Goal: Task Accomplishment & Management: Manage account settings

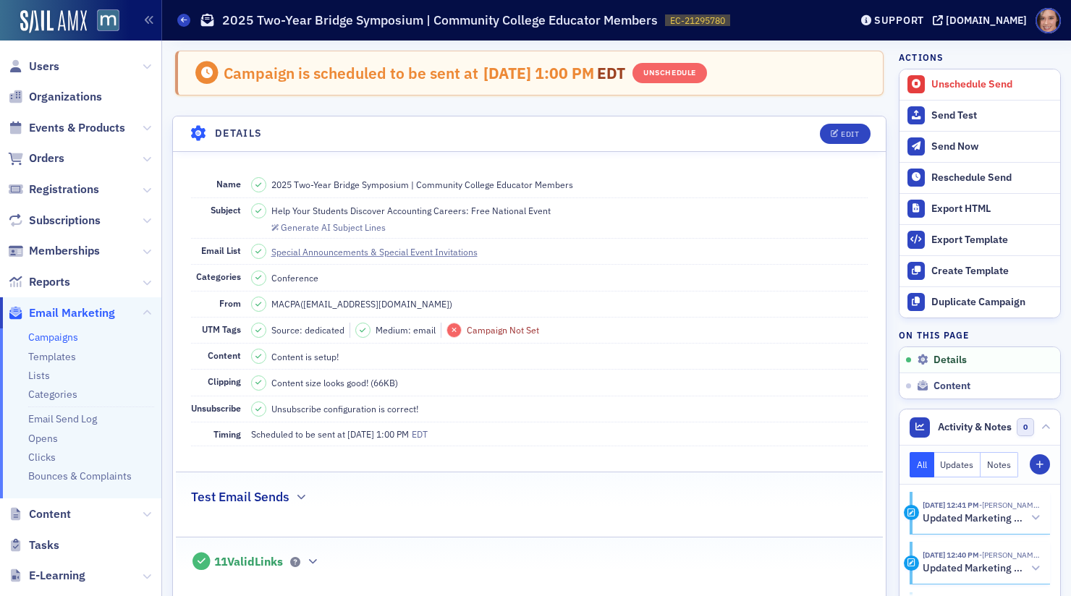
click at [54, 336] on link "Campaigns" at bounding box center [53, 337] width 50 height 13
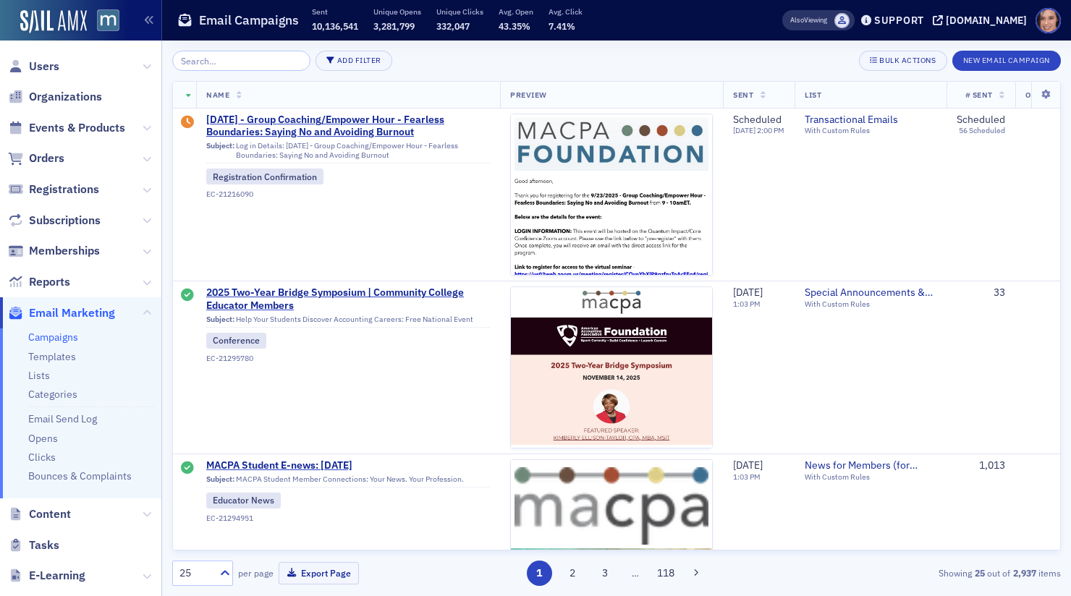
click at [241, 58] on input "search" at bounding box center [241, 61] width 138 height 20
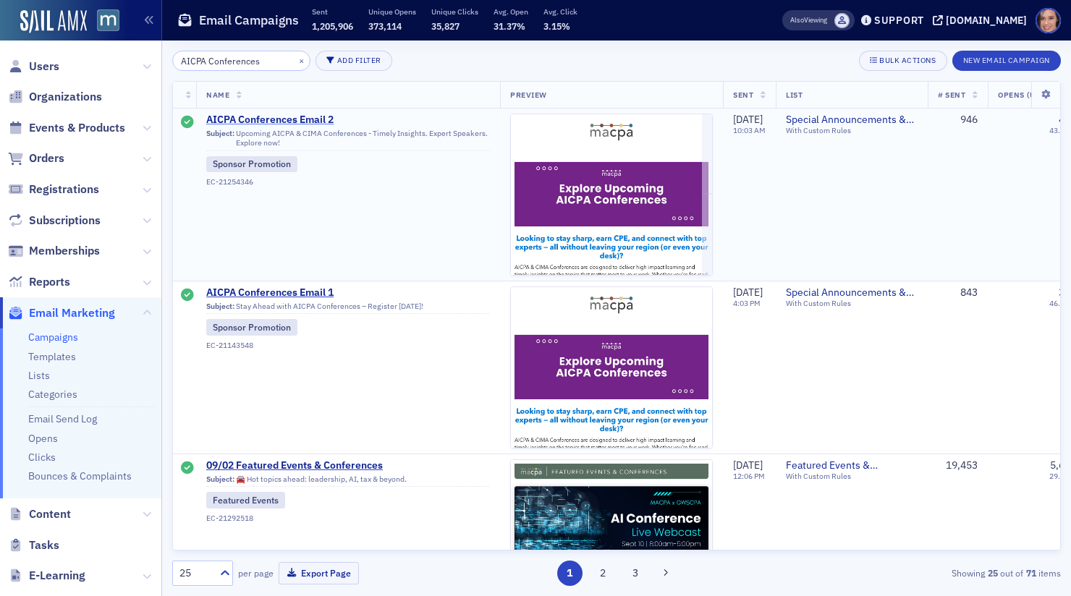
type input "AICPA Conferences"
click at [297, 116] on span "AICPA Conferences Email 2" at bounding box center [348, 120] width 284 height 13
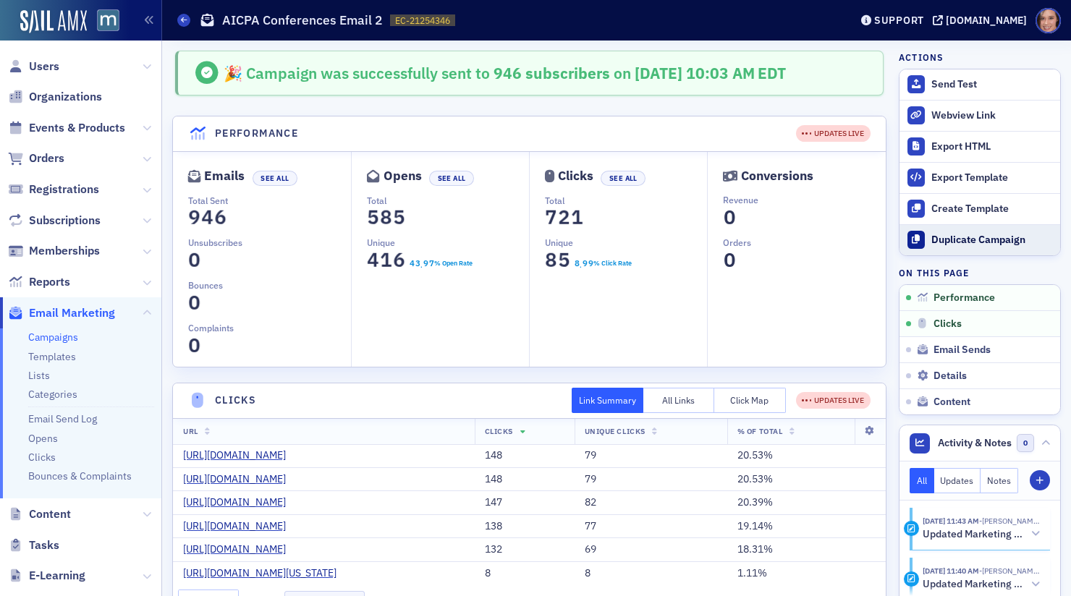
click at [953, 236] on div "Duplicate Campaign" at bounding box center [992, 240] width 122 height 13
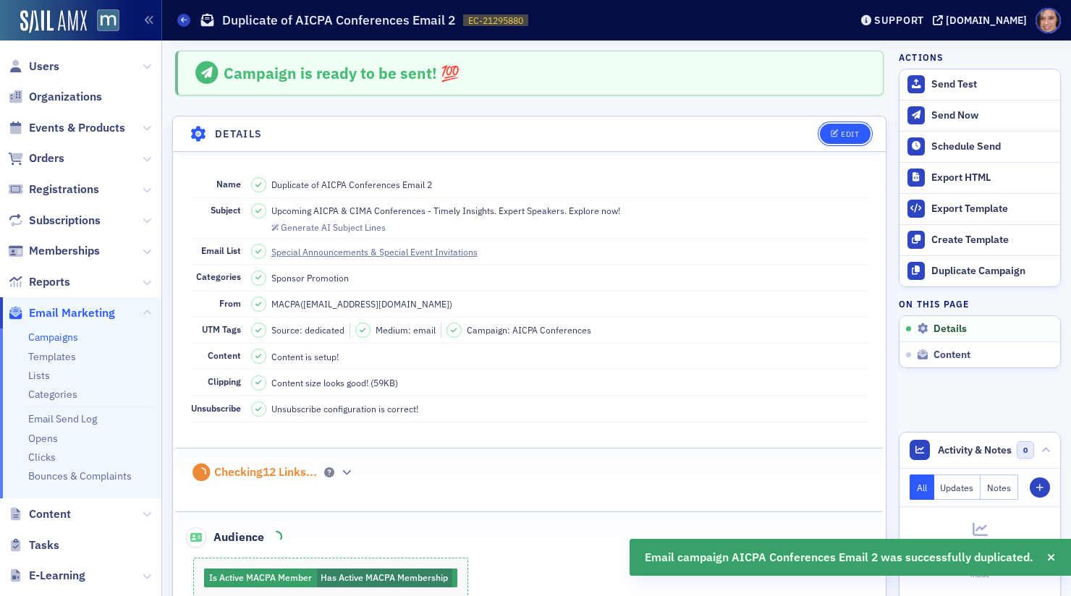
click at [833, 130] on icon "button" at bounding box center [835, 134] width 9 height 8
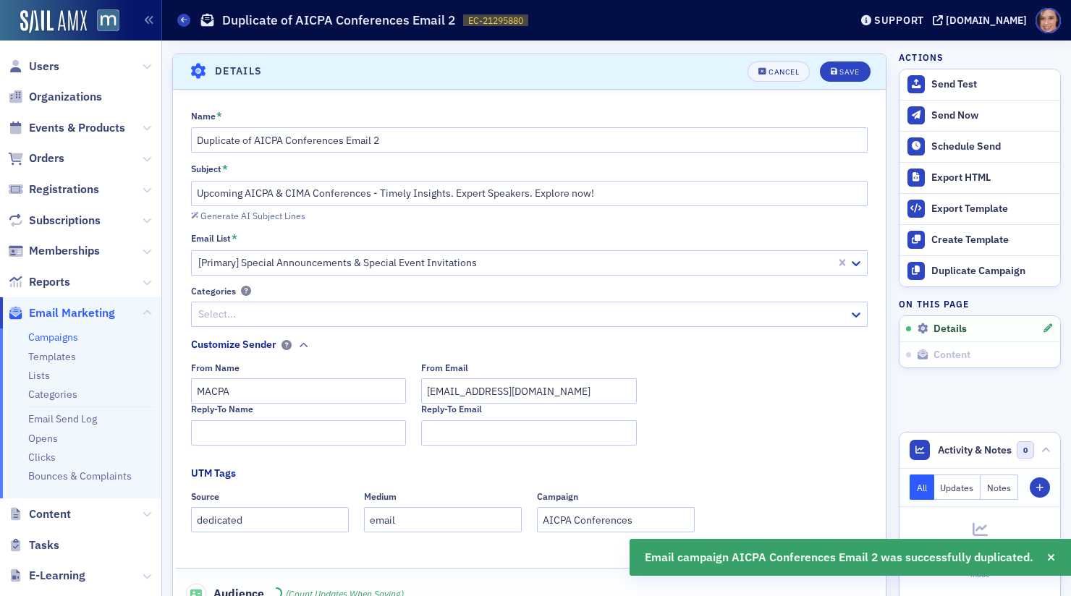
scroll to position [67, 0]
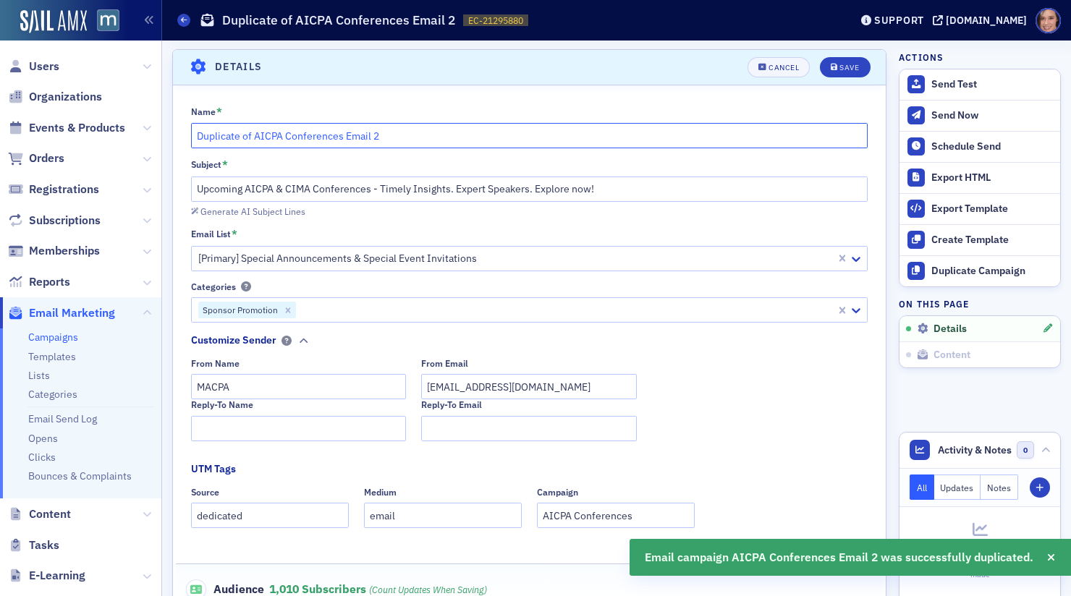
drag, startPoint x: 254, startPoint y: 130, endPoint x: 197, endPoint y: 130, distance: 57.2
click at [197, 130] on input "Duplicate of AICPA Conferences Email 2" at bounding box center [529, 135] width 677 height 25
click at [358, 140] on input "AICPA Conferences Email 2" at bounding box center [529, 135] width 677 height 25
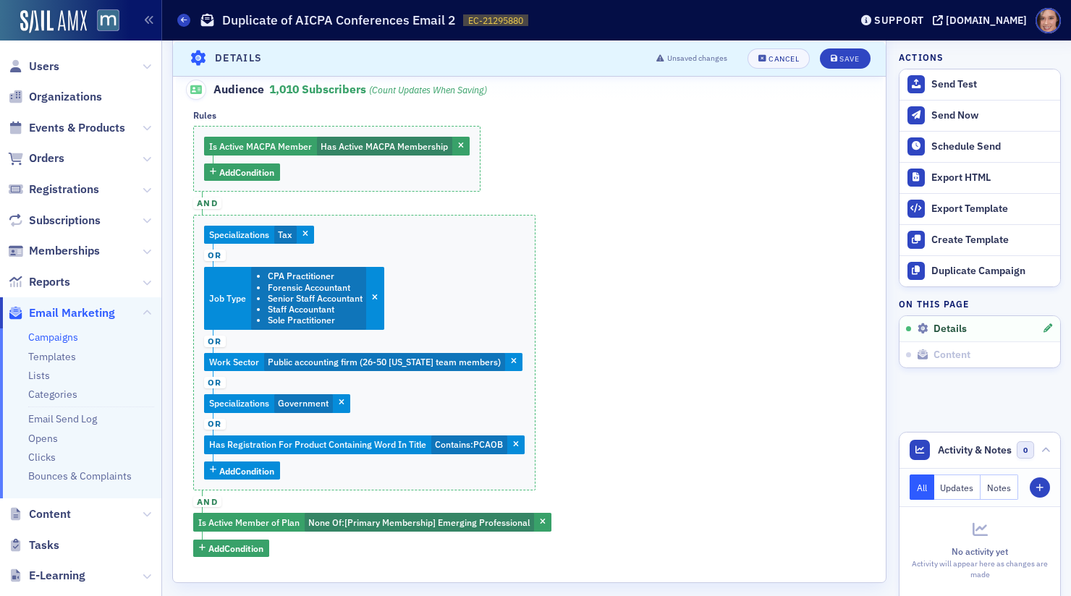
scroll to position [569, 0]
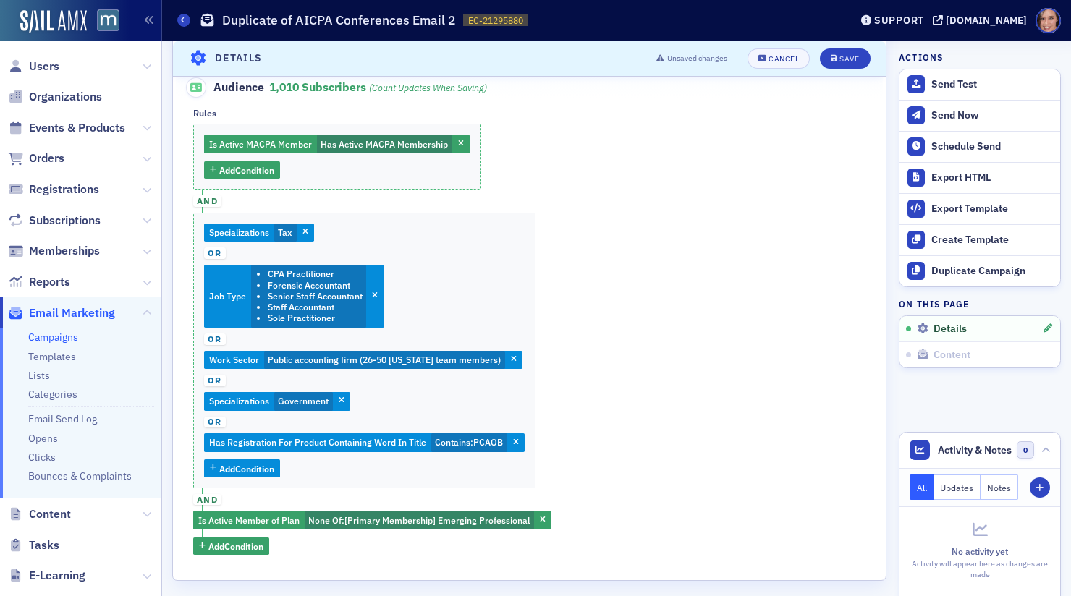
type input "AICPA Conferences Email 3"
click at [488, 530] on div "Is Active MACPA Member Has Active MACPA Membership Add Condition and Specializa…" at bounding box center [529, 339] width 672 height 431
click at [473, 525] on span "None Of : [Primary Membership] Emerging Professional" at bounding box center [419, 520] width 229 height 19
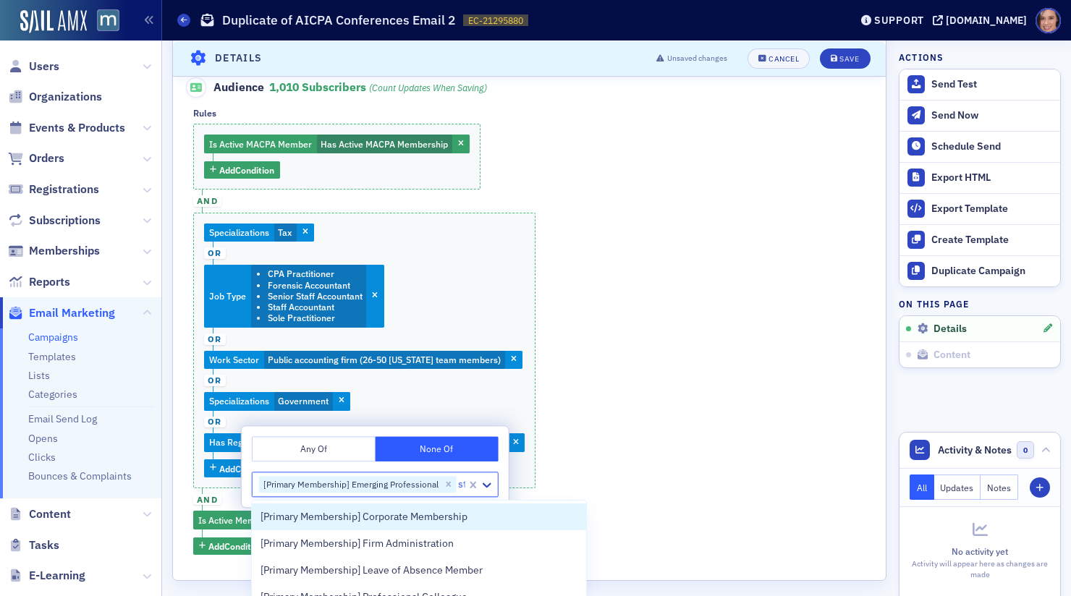
type input "stu"
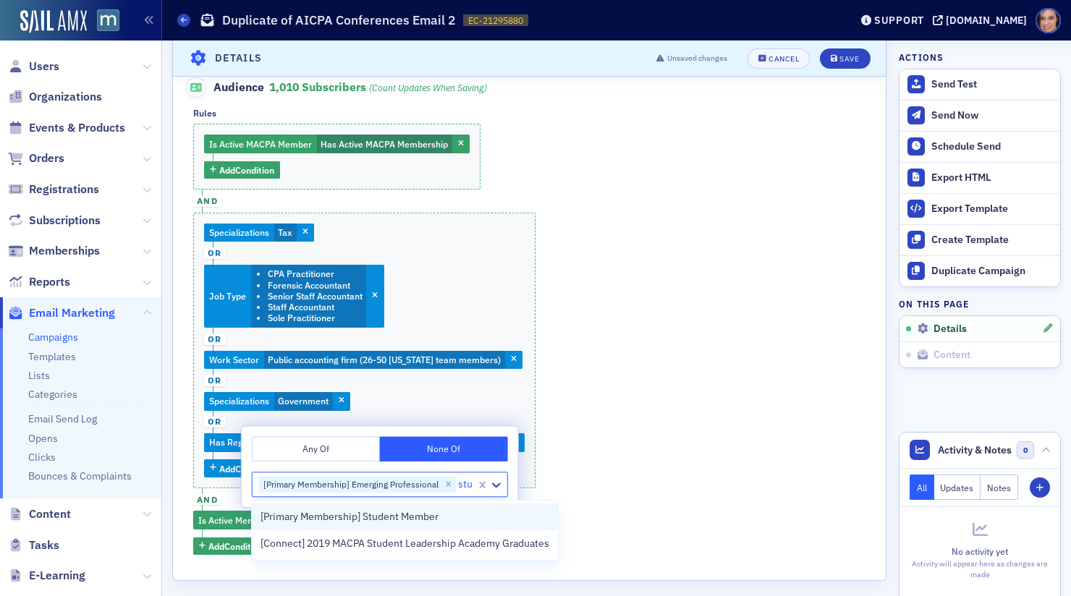
click at [491, 521] on div "[Primary Membership] Student Member" at bounding box center [404, 516] width 289 height 15
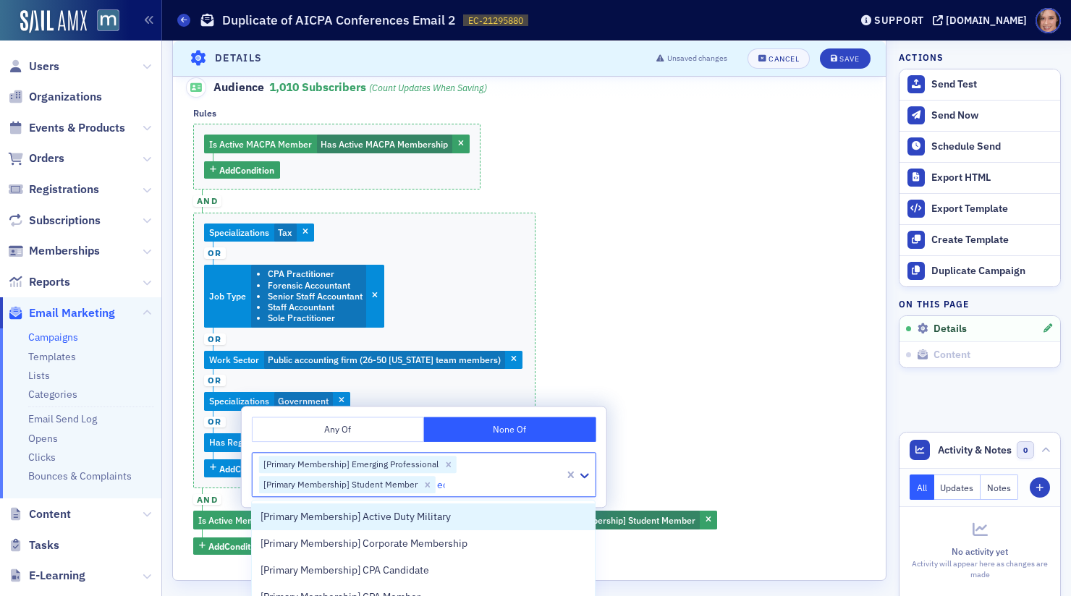
type input "edu"
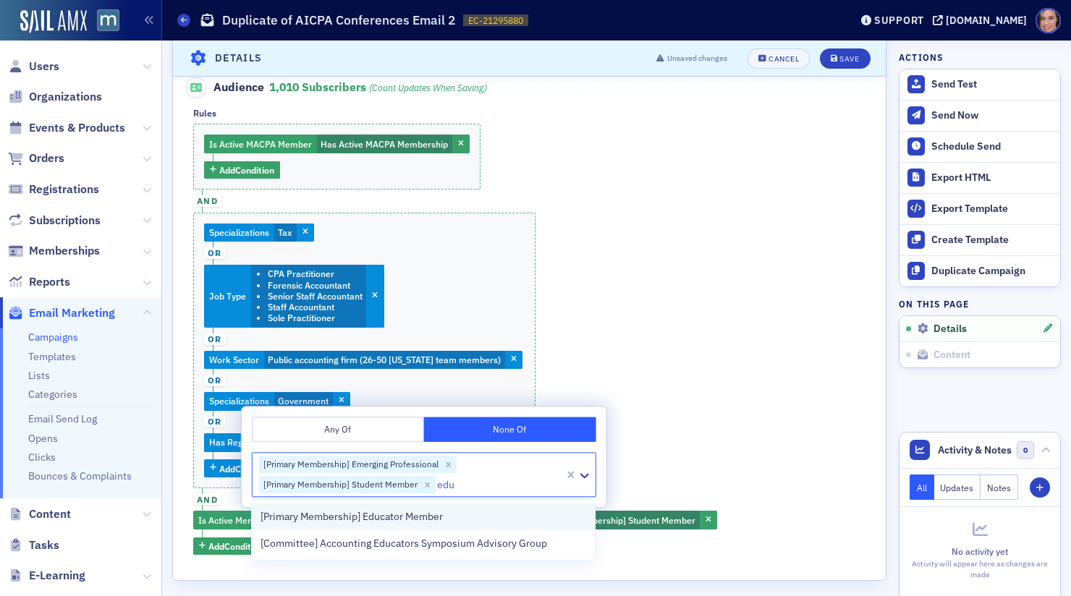
click at [463, 522] on div "[Primary Membership] Educator Member" at bounding box center [423, 516] width 326 height 15
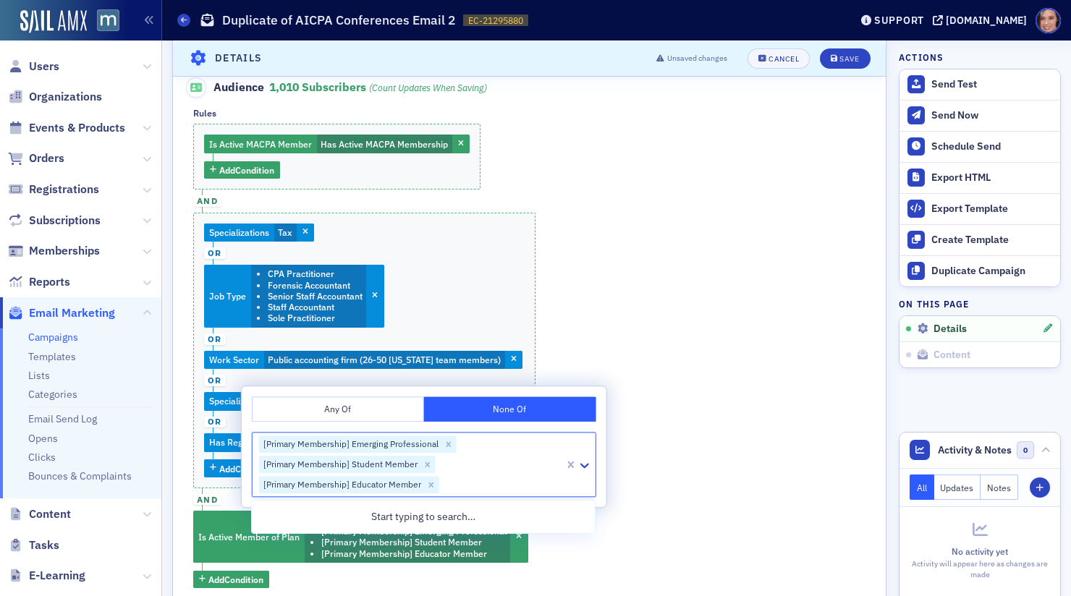
click at [683, 451] on div "Is Active MACPA Member Has Active MACPA Membership Add Condition and Specializa…" at bounding box center [529, 356] width 672 height 464
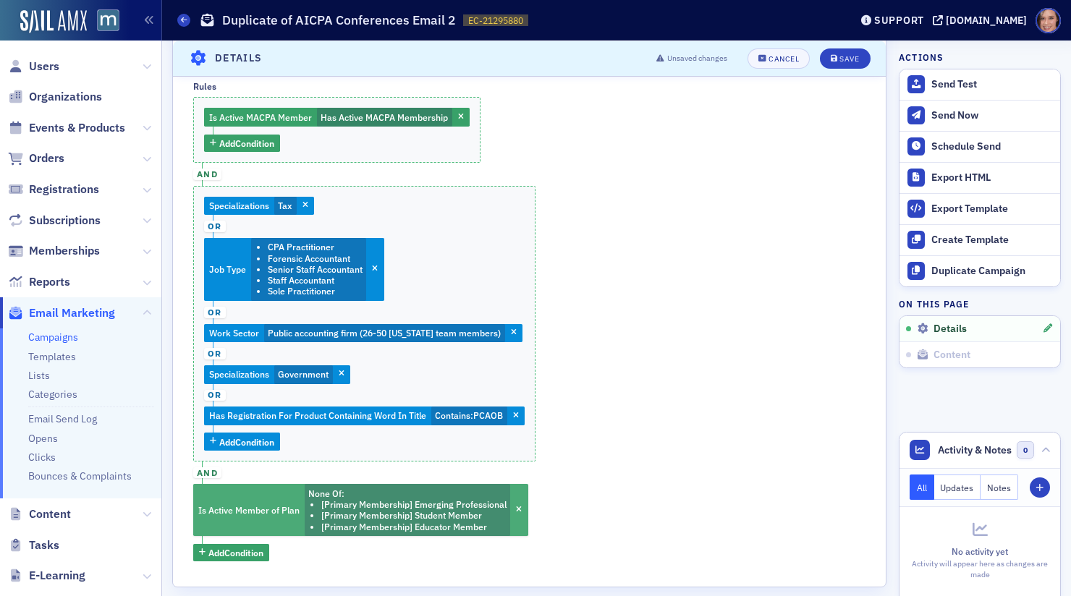
scroll to position [603, 0]
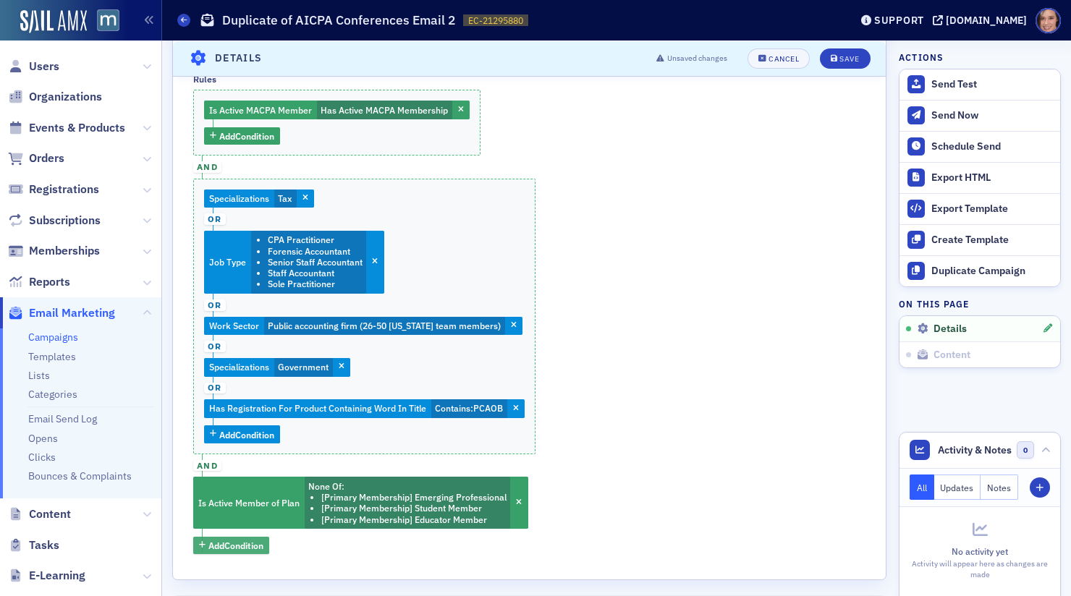
click at [260, 546] on span "Add Condition" at bounding box center [235, 545] width 55 height 13
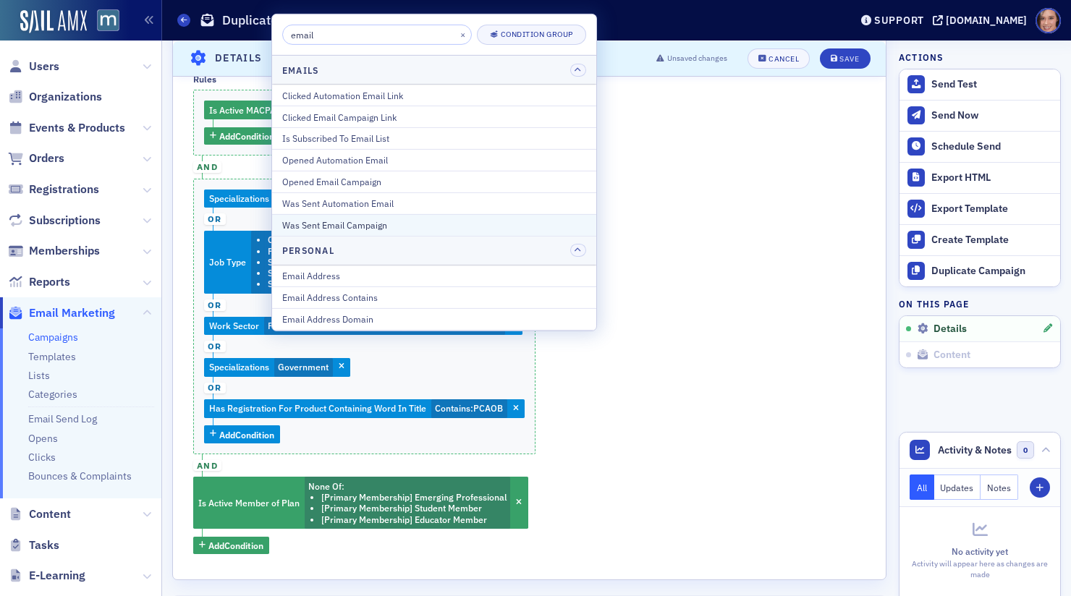
type input "email"
click at [383, 214] on button "Was Sent Email Campaign" at bounding box center [434, 225] width 324 height 22
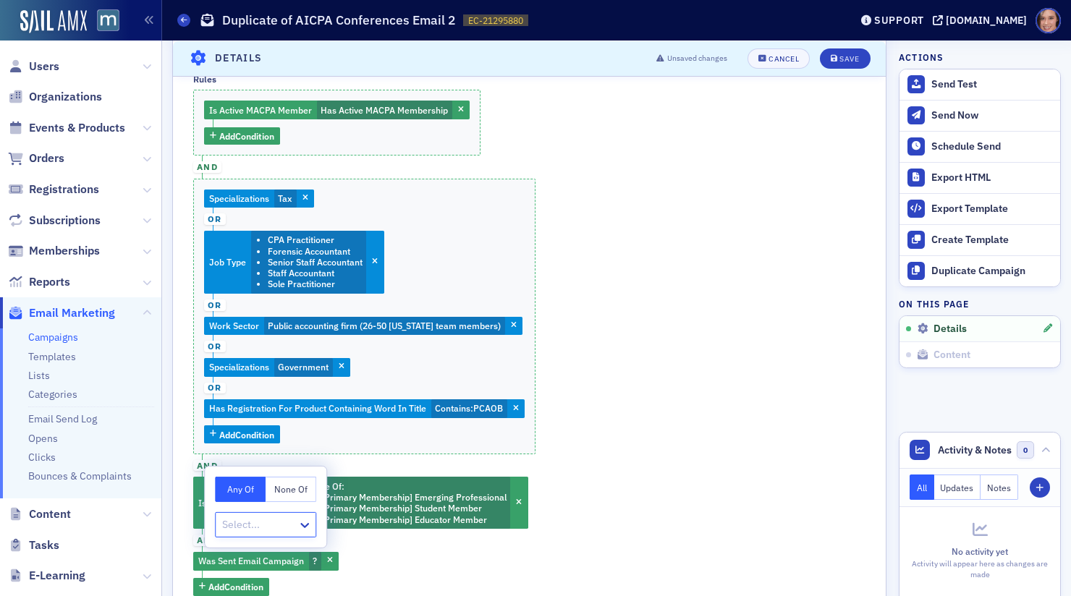
type input "e"
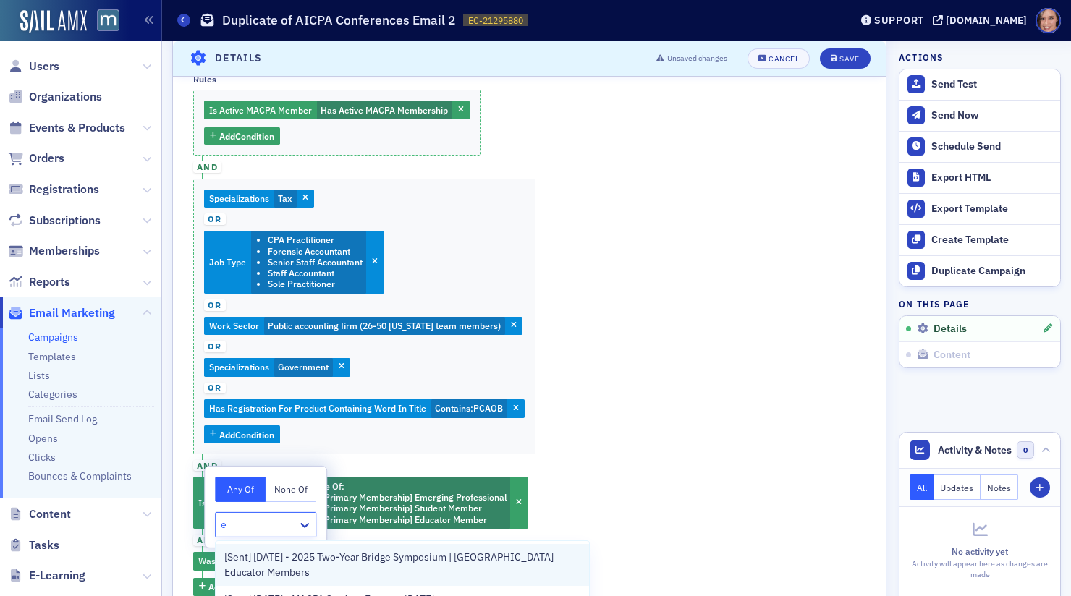
click at [273, 565] on span "[Sent] [DATE] - 2025 Two-Year Bridge Symposium | [GEOGRAPHIC_DATA] Educator Mem…" at bounding box center [402, 565] width 356 height 30
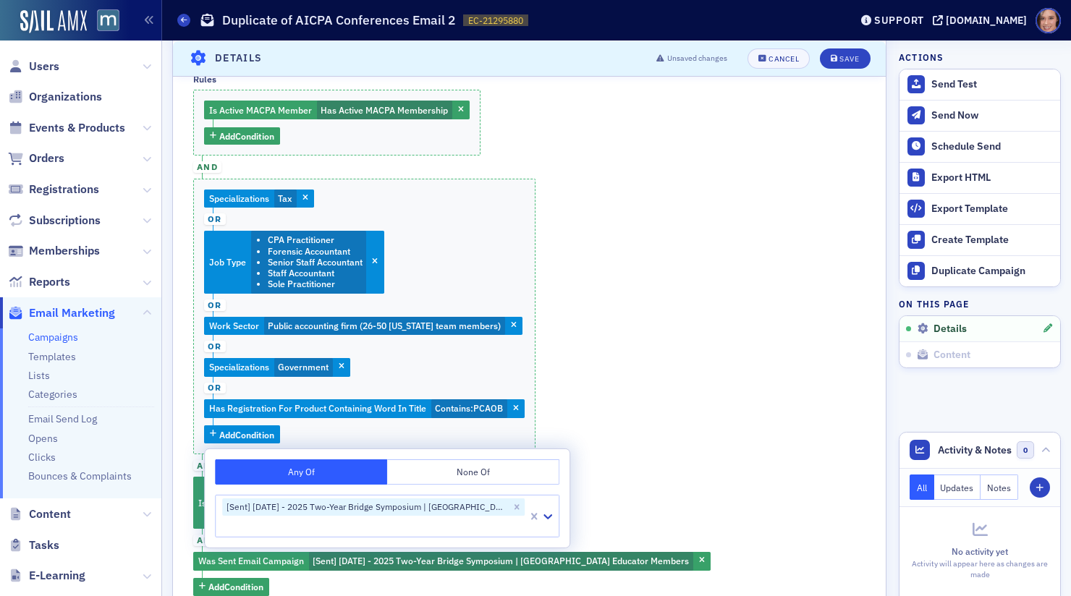
click at [440, 477] on button "None Of" at bounding box center [473, 471] width 172 height 25
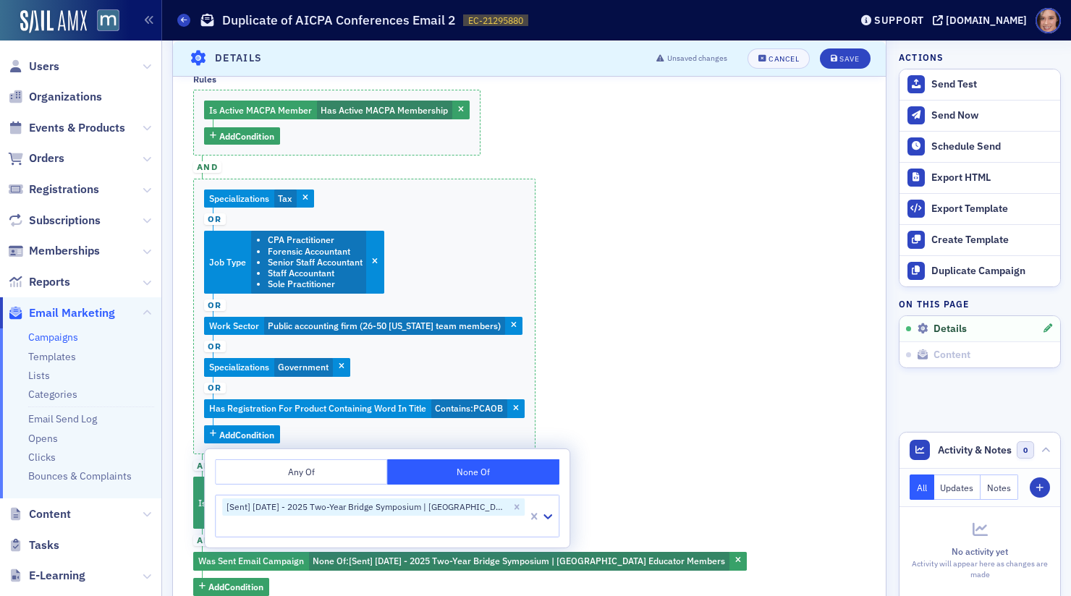
click at [694, 459] on div "Is Active MACPA Member Has Active MACPA Membership Add Condition and Specializa…" at bounding box center [529, 343] width 672 height 506
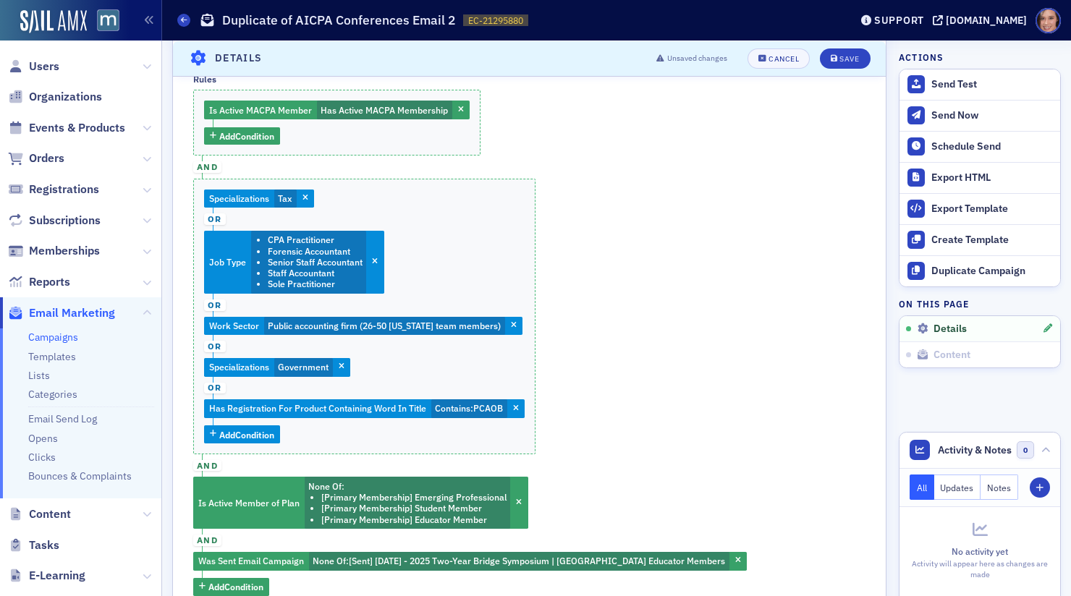
scroll to position [305, 0]
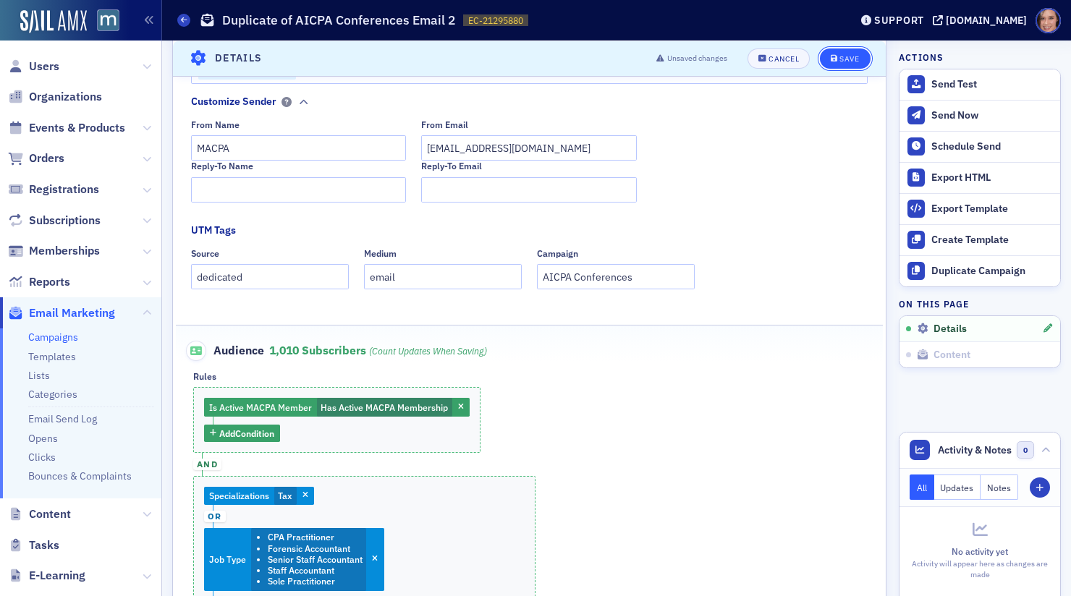
click at [834, 54] on icon "submit" at bounding box center [834, 58] width 7 height 8
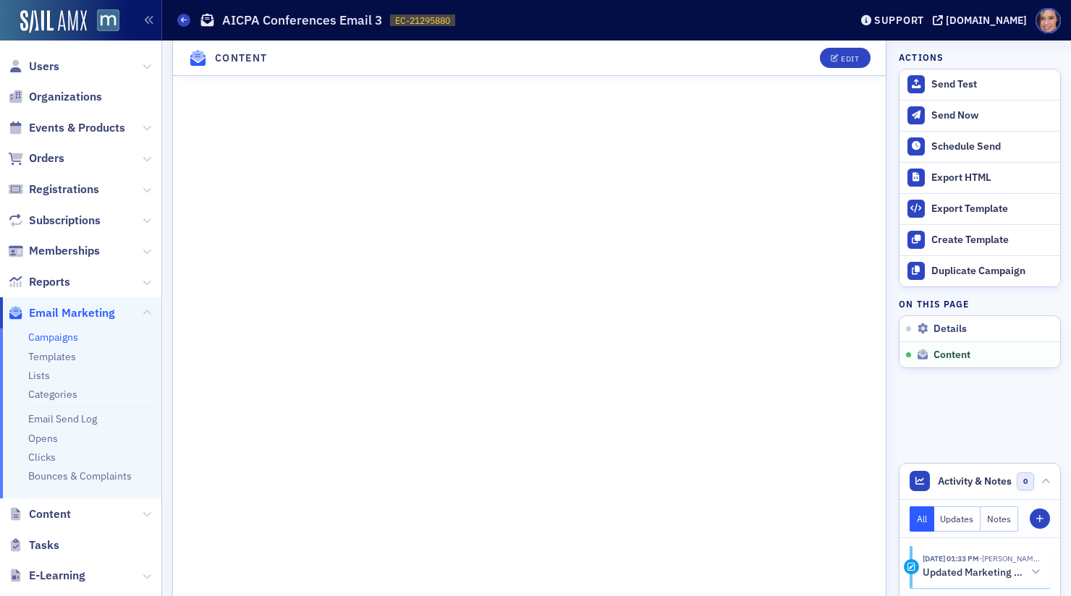
scroll to position [1005, 0]
click at [838, 50] on button "Edit" at bounding box center [845, 58] width 50 height 20
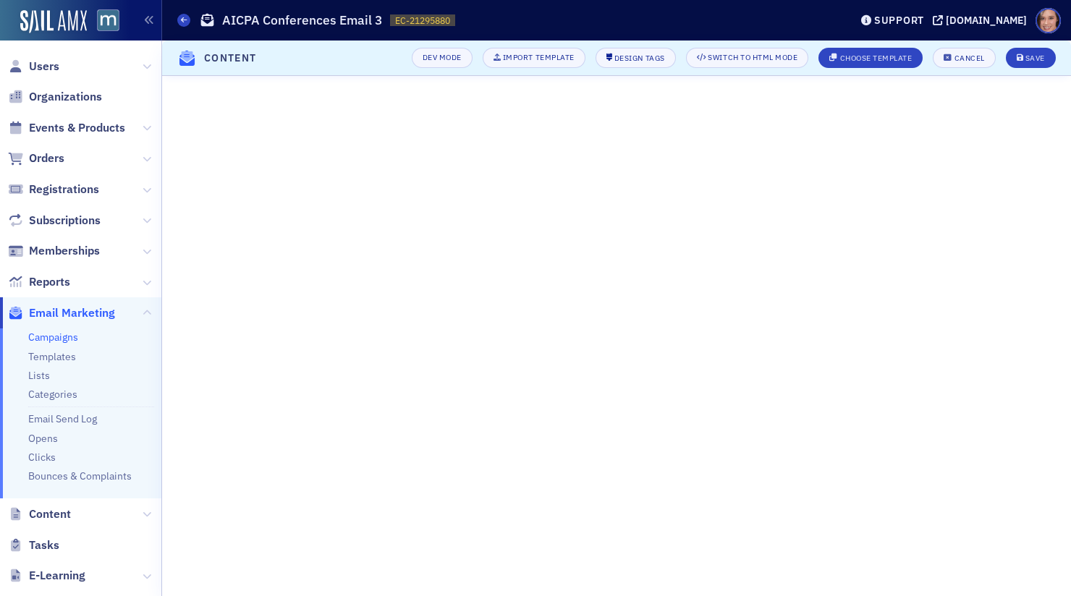
scroll to position [435, 0]
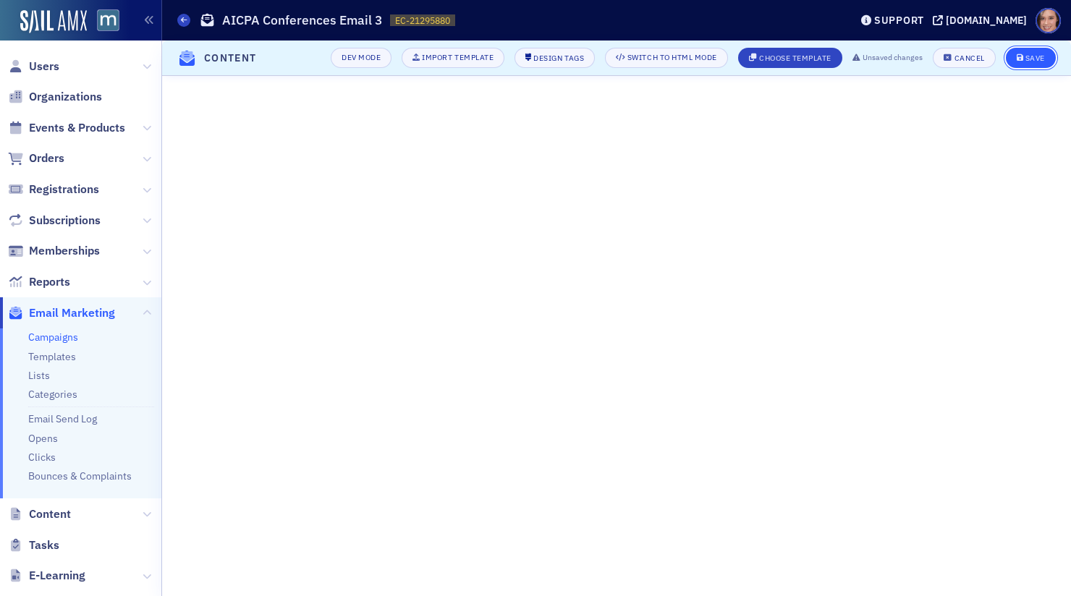
click at [1034, 61] on div "Save" at bounding box center [1035, 58] width 20 height 8
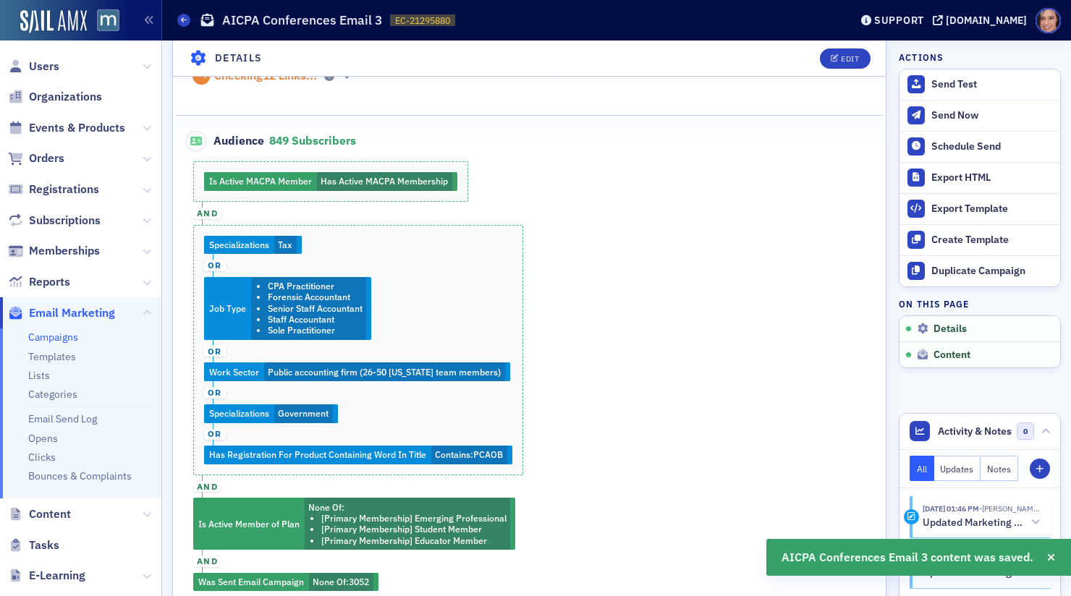
scroll to position [0, 0]
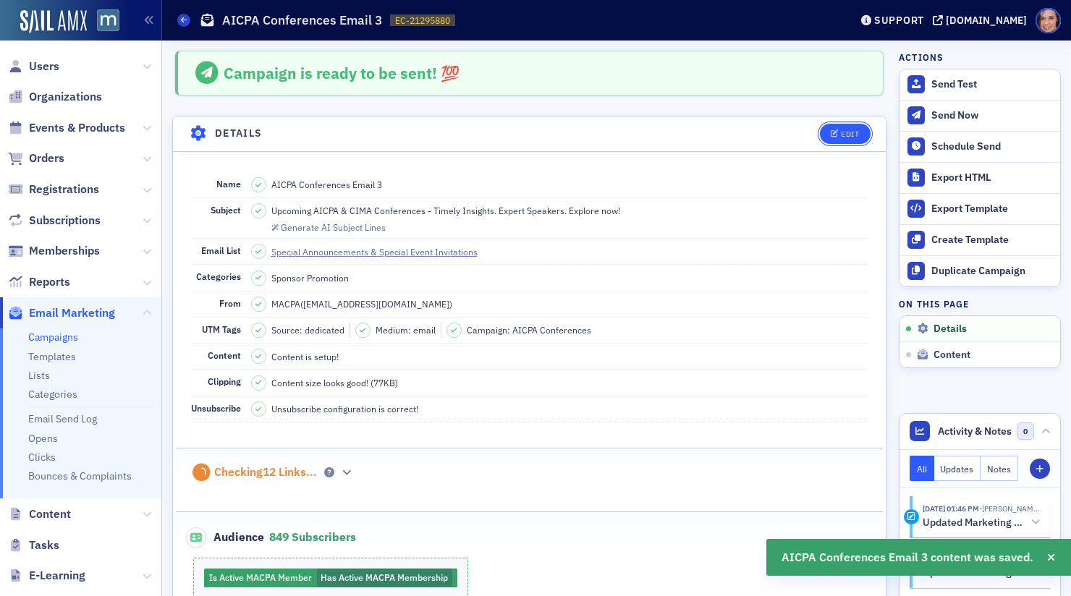
click at [836, 130] on icon "button" at bounding box center [835, 134] width 9 height 8
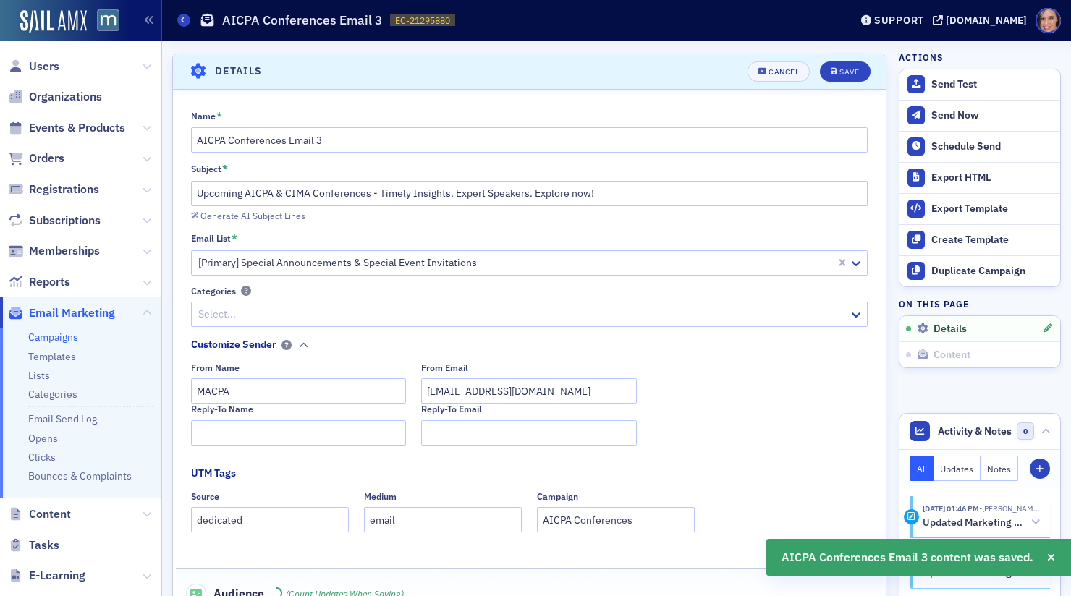
scroll to position [67, 0]
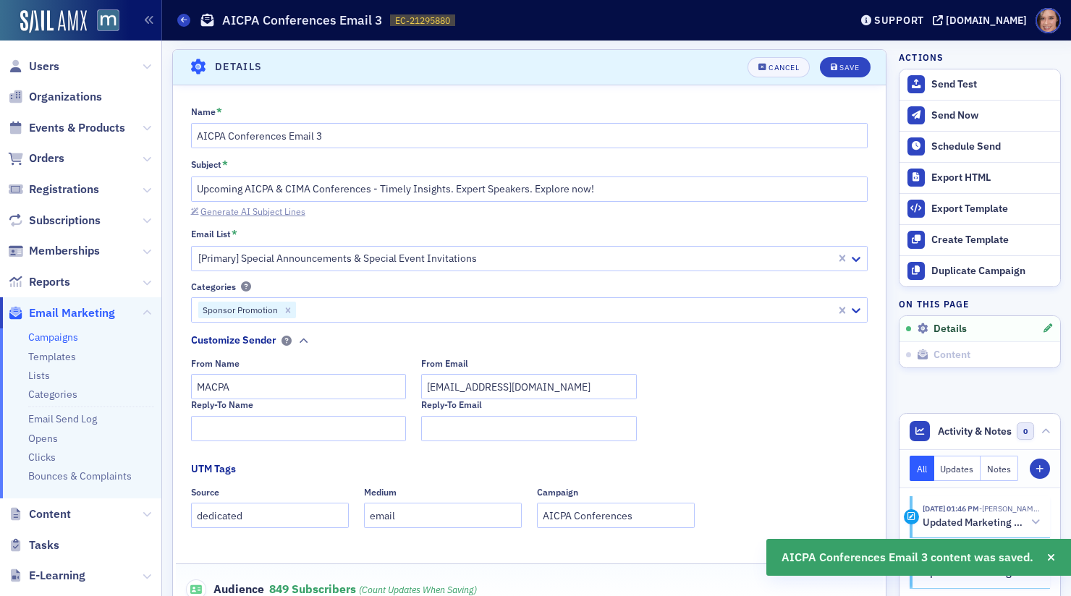
click at [275, 210] on div "Generate AI Subject Lines" at bounding box center [252, 212] width 105 height 8
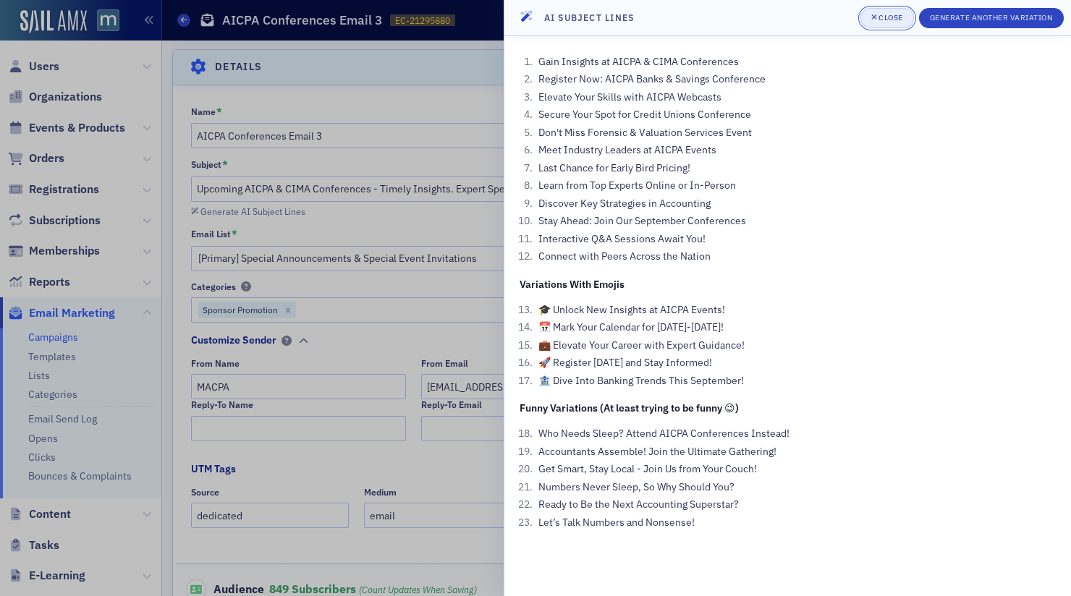
click at [878, 17] on div "Close" at bounding box center [890, 18] width 25 height 8
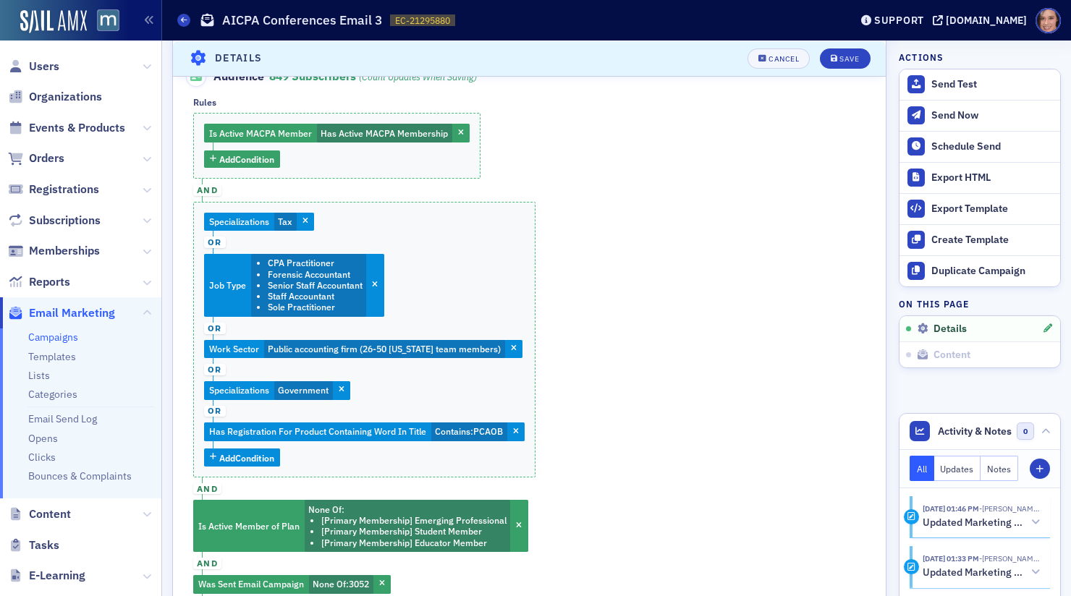
scroll to position [1108, 0]
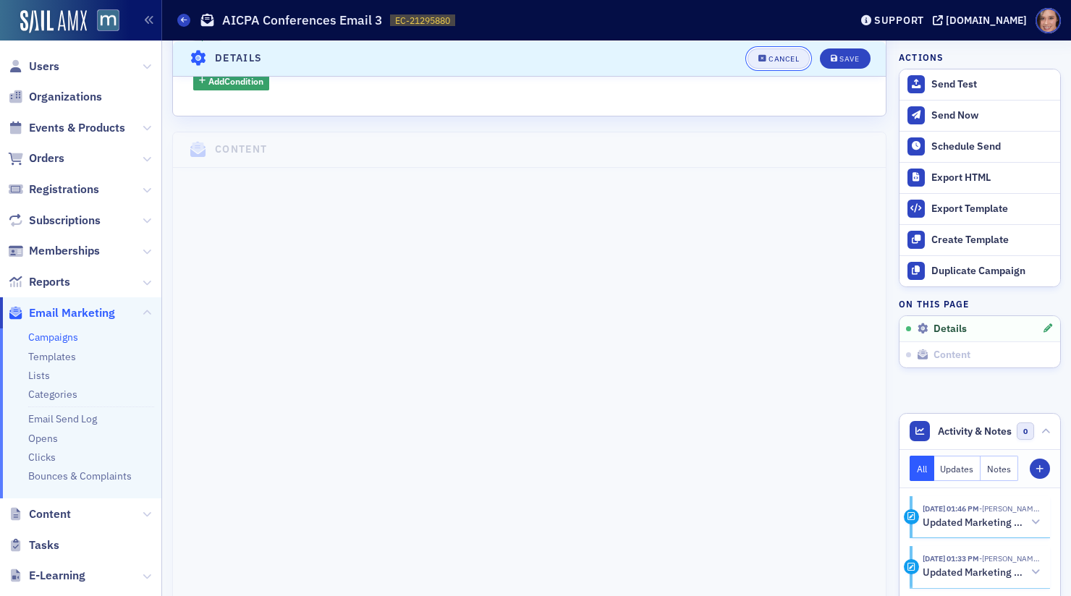
click at [772, 59] on div "Cancel" at bounding box center [783, 58] width 30 height 8
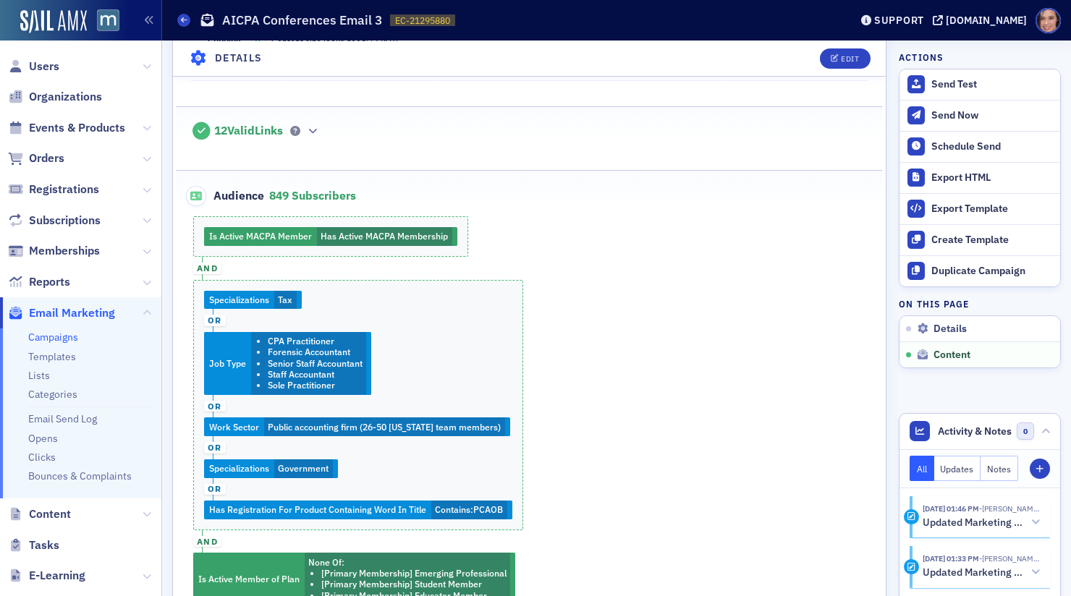
scroll to position [0, 0]
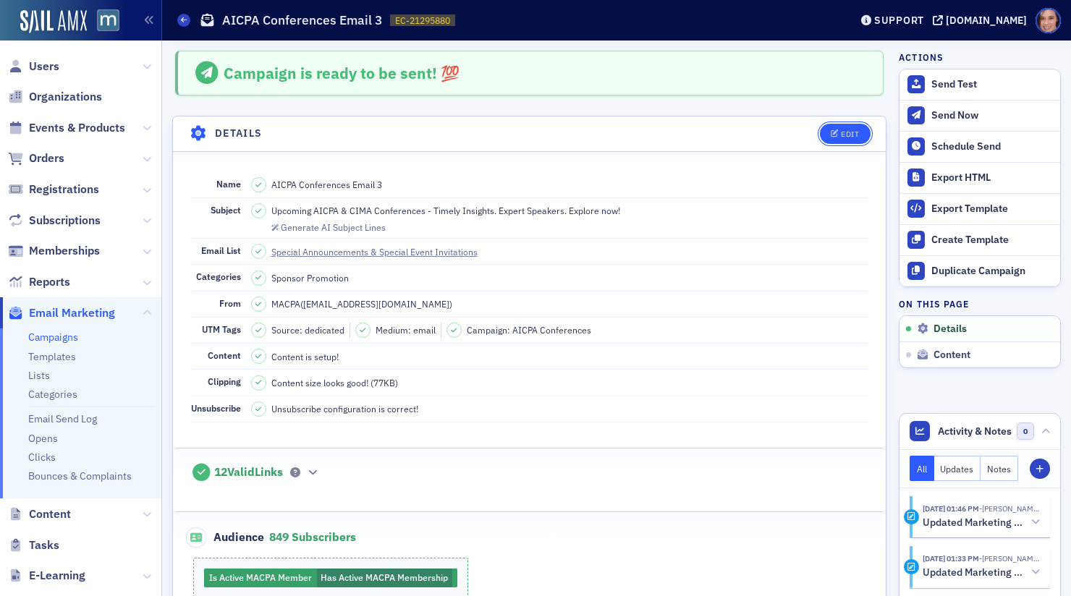
click at [849, 127] on button "Edit" at bounding box center [845, 134] width 50 height 20
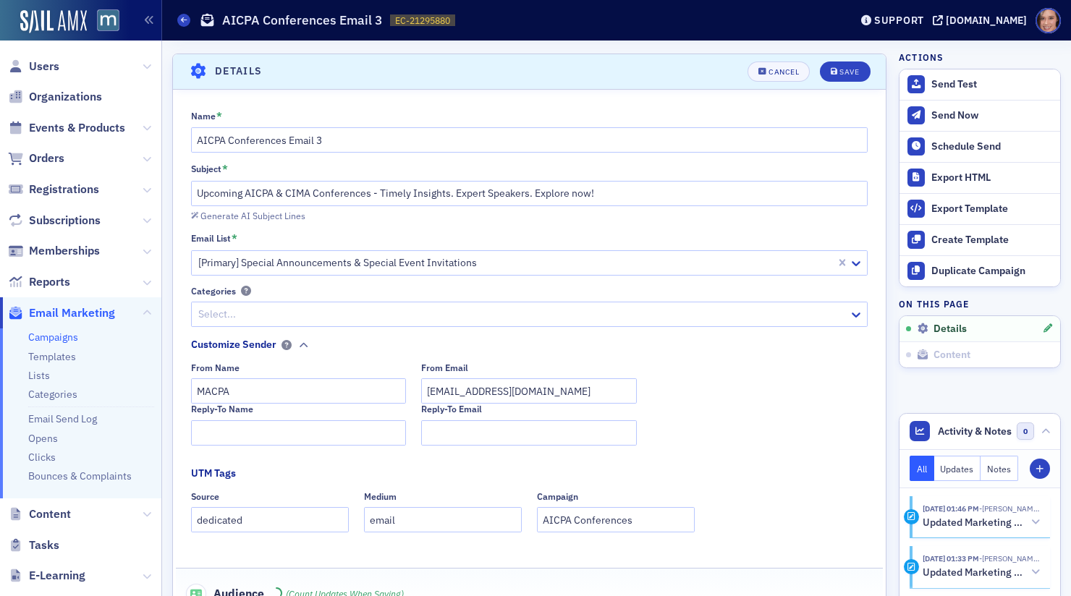
scroll to position [67, 0]
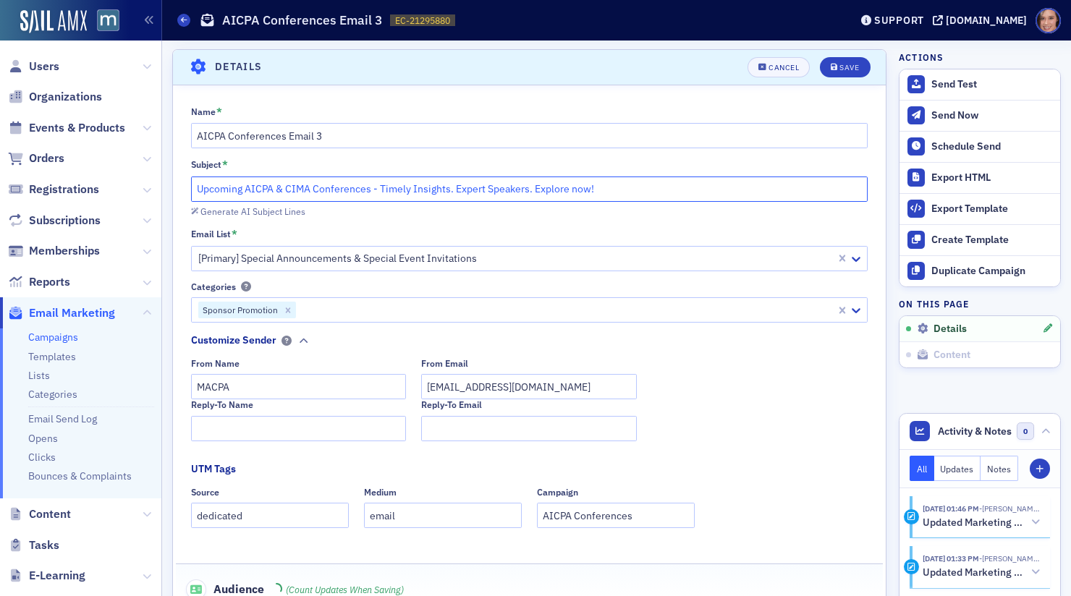
click at [514, 177] on input "Upcoming AICPA & CIMA Conferences - Timely Insights. Expert Speakers. Explore n…" at bounding box center [529, 189] width 677 height 25
click at [459, 180] on input "Upcoming AICPA & CIMA Conferences - Timely Insights. Expert Speakers. Explore n…" at bounding box center [529, 189] width 677 height 25
drag, startPoint x: 376, startPoint y: 188, endPoint x: 634, endPoint y: 189, distance: 258.3
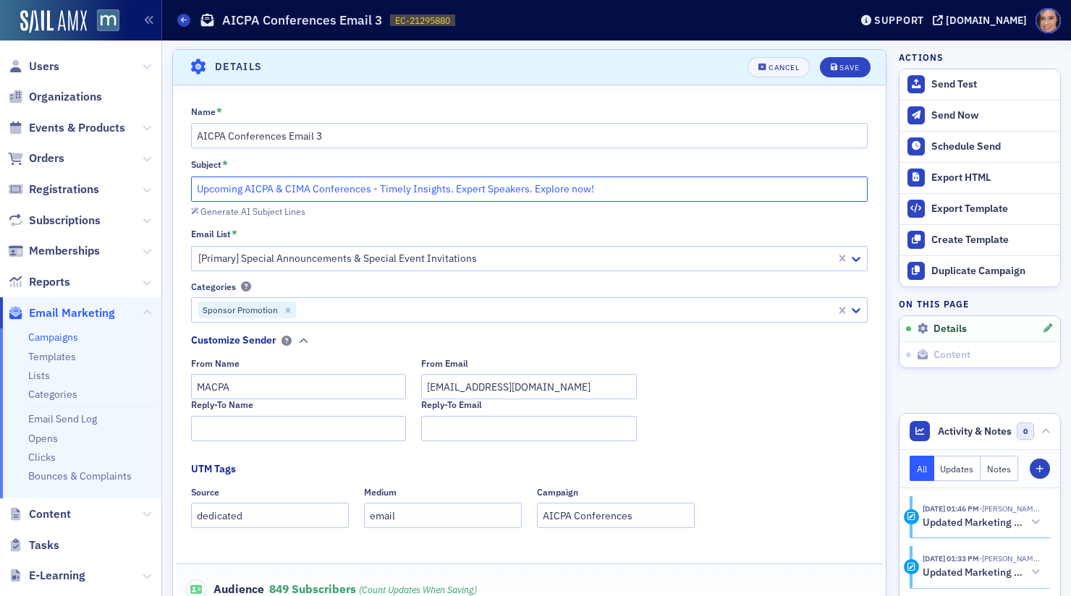
click at [634, 189] on input "Upcoming AICPA & CIMA Conferences - Timely Insights. Expert Speakers. Explore n…" at bounding box center [529, 189] width 677 height 25
paste input "AICPA CIMA Conferences: Timely insights for banks, credit unions & FVS pros"
drag, startPoint x: 379, startPoint y: 184, endPoint x: 535, endPoint y: 187, distance: 155.6
click at [535, 187] on input "Upcoming AICPA & CIMA Conferences - AICPA CIMA Conferences: Timely insights for…" at bounding box center [529, 189] width 677 height 25
click at [627, 183] on input "Upcoming AICPA & CIMA Conferences - Insights for banks, credit unions & FVS pros" at bounding box center [529, 189] width 677 height 25
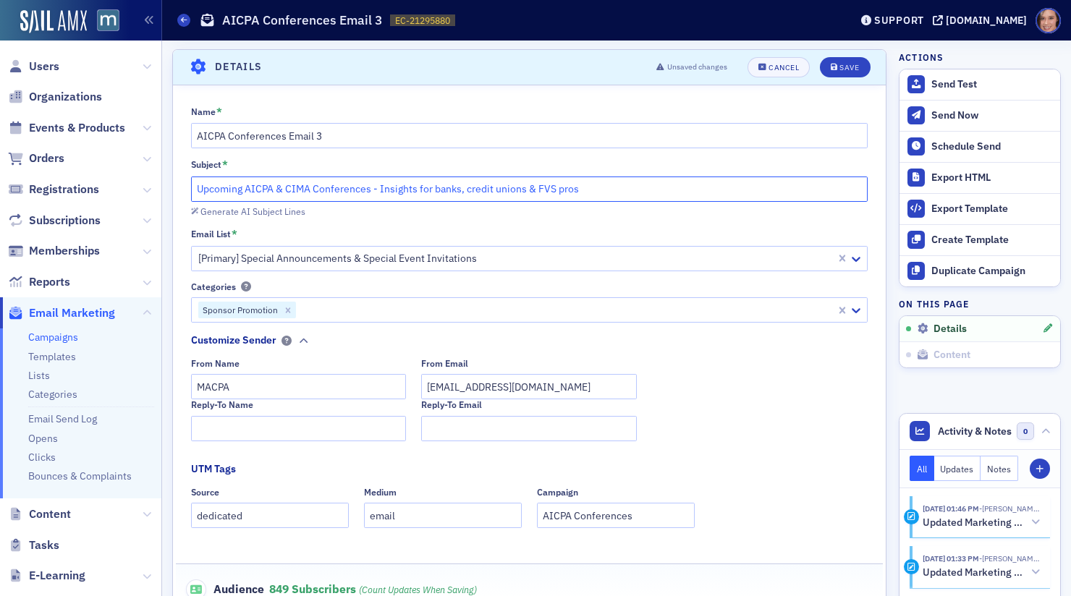
click at [437, 185] on input "Upcoming AICPA & CIMA Conferences - Insights for banks, credit unions & FVS pros" at bounding box center [529, 189] width 677 height 25
click at [469, 185] on input "Upcoming AICPA & CIMA Conferences - Insights for Banks, credit unions & FVS pros" at bounding box center [529, 189] width 677 height 25
click at [500, 187] on input "Upcoming AICPA & CIMA Conferences - Insights for Banks, Credit unions & FVS pros" at bounding box center [529, 189] width 677 height 25
click at [581, 187] on input "Upcoming AICPA & CIMA Conferences - Insights for Banks, Credit Unions & FVS pros" at bounding box center [529, 189] width 677 height 25
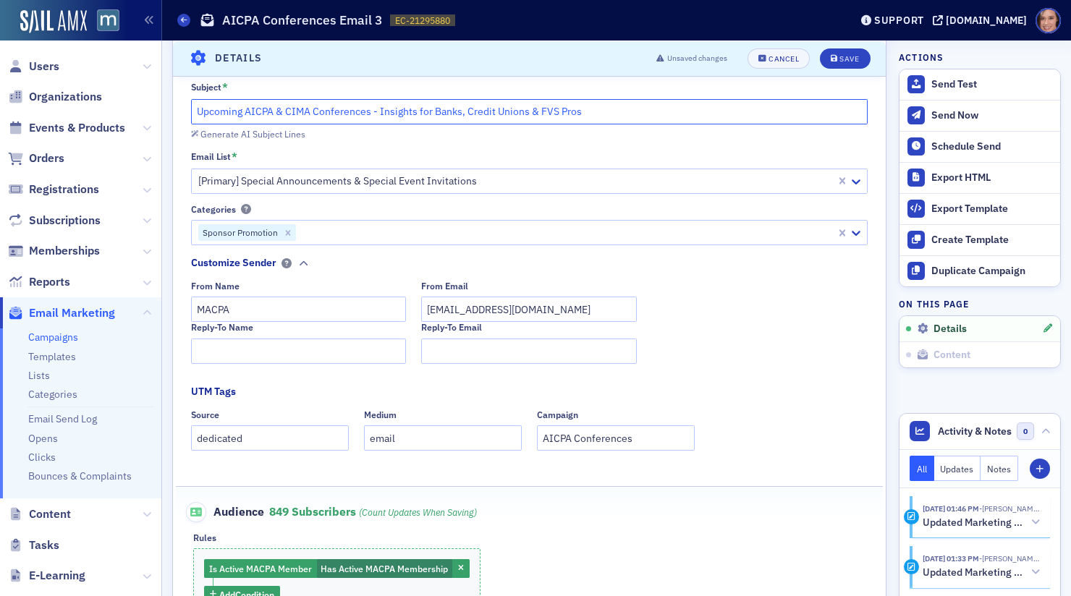
scroll to position [57, 0]
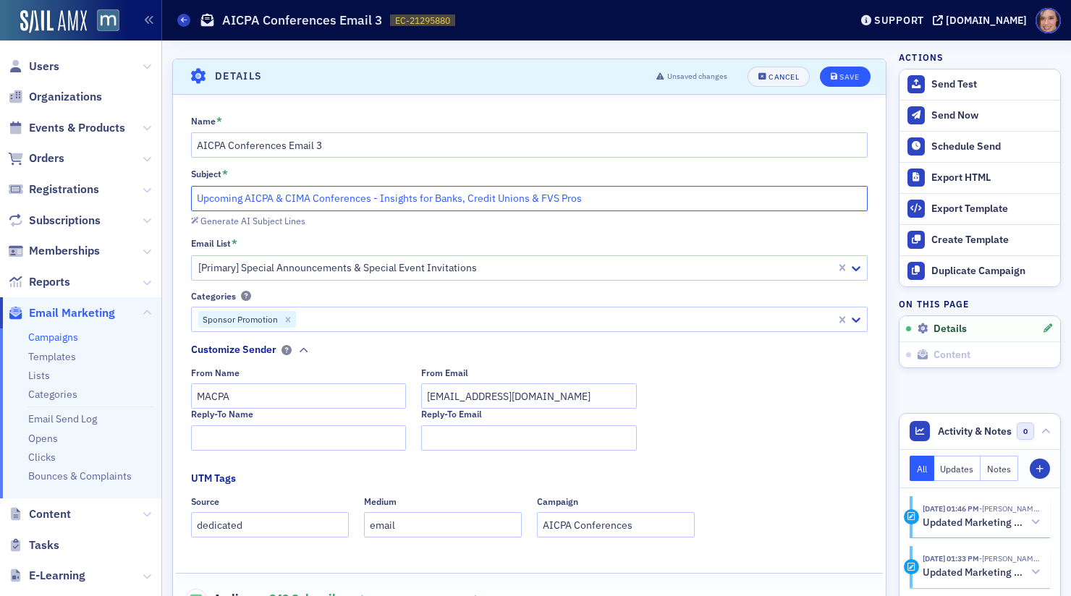
type input "Upcoming AICPA & CIMA Conferences - Insights for Banks, Credit Unions & FVS Pros"
click at [844, 70] on button "Save" at bounding box center [845, 77] width 50 height 20
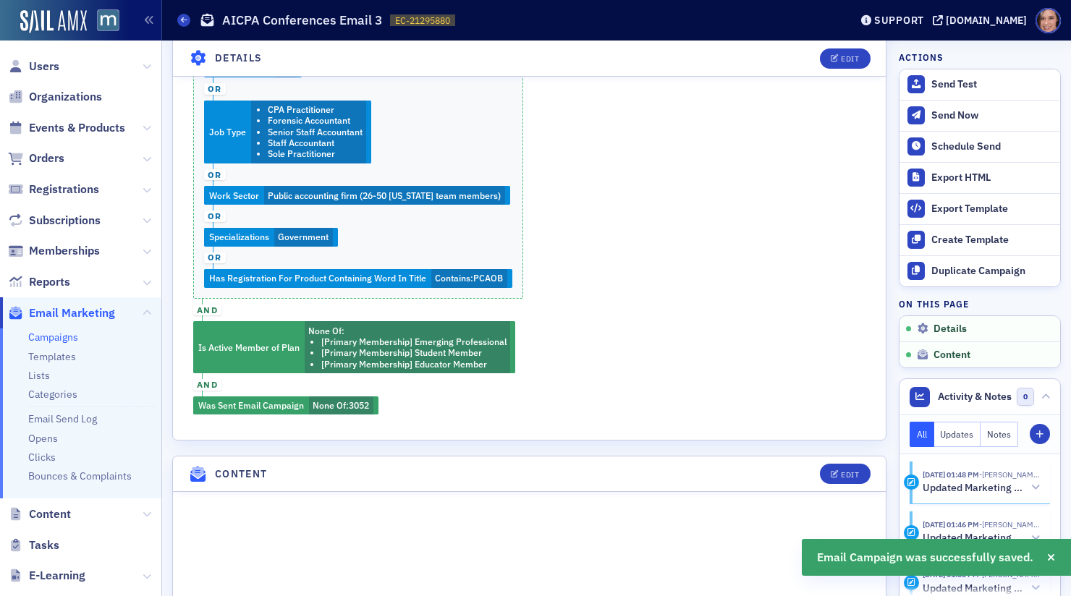
scroll to position [978, 0]
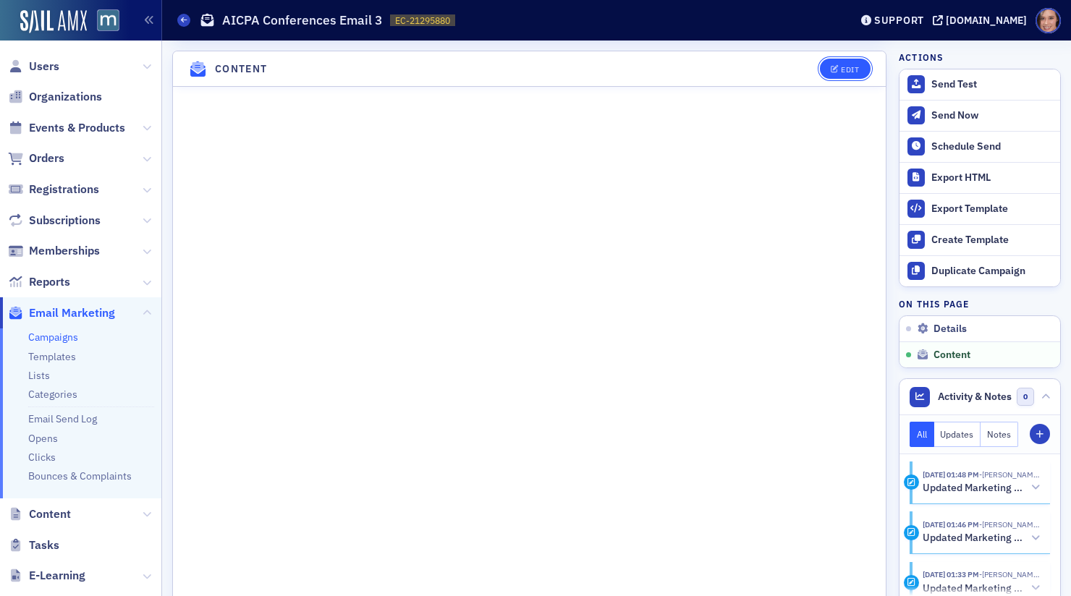
click at [844, 65] on button "Edit" at bounding box center [845, 69] width 50 height 20
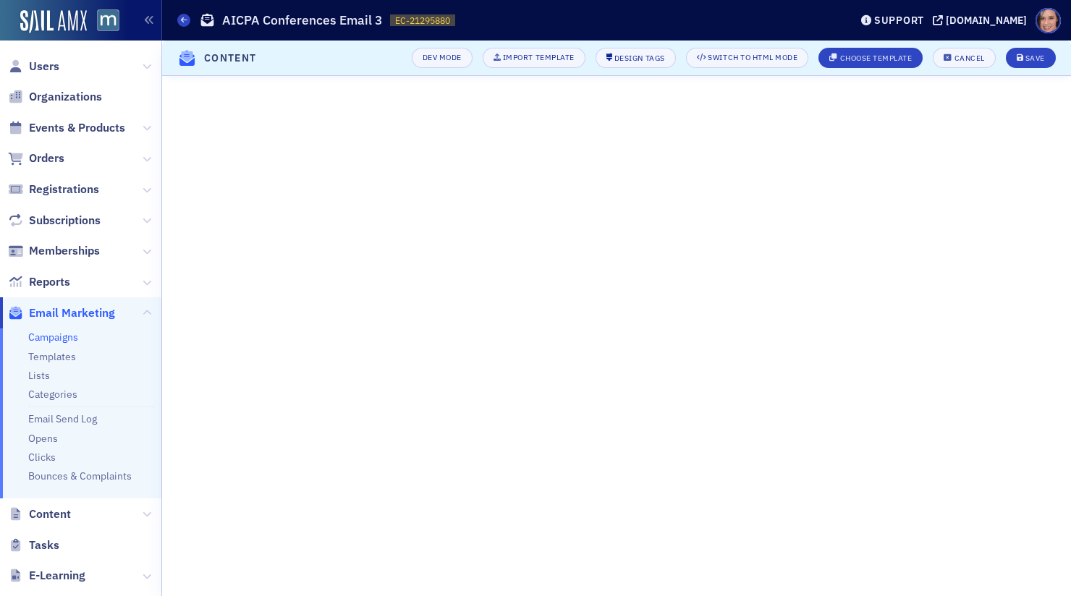
scroll to position [435, 0]
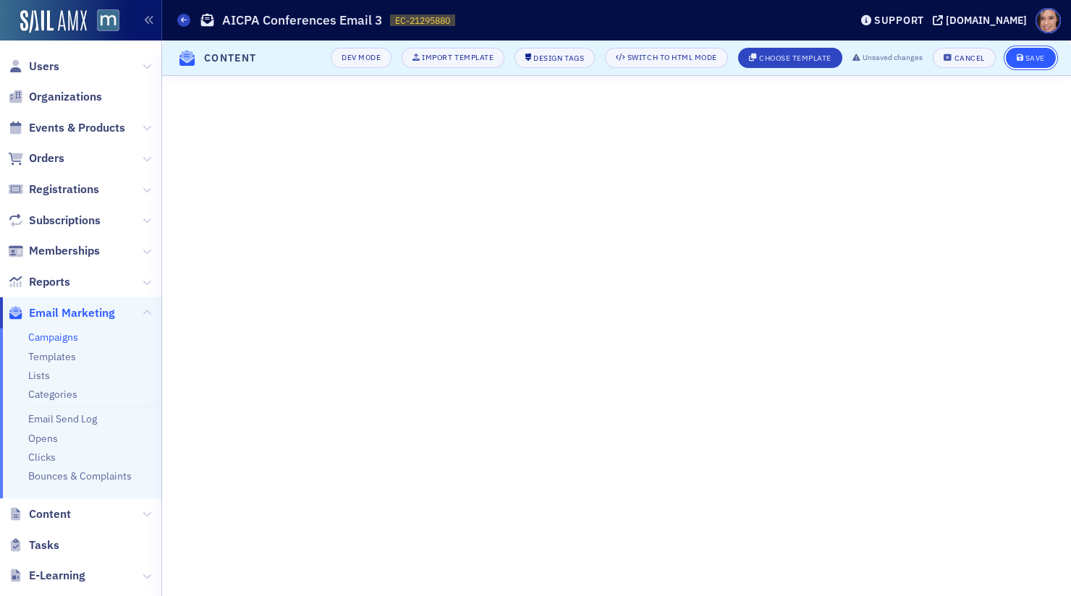
click at [1022, 50] on button "Save" at bounding box center [1031, 58] width 50 height 20
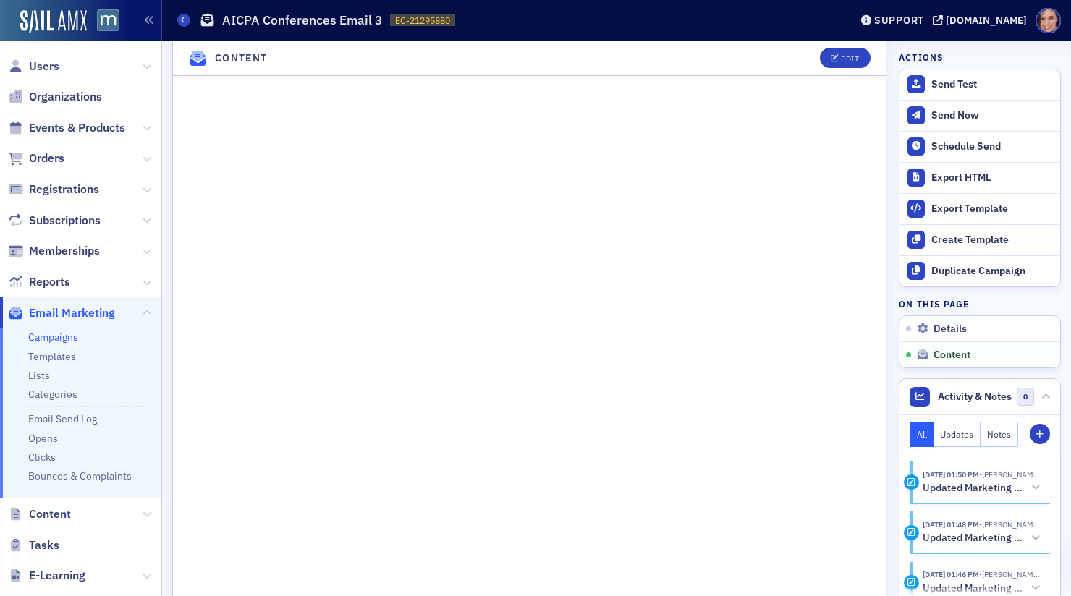
scroll to position [1108, 0]
click at [959, 84] on div "Send Test" at bounding box center [992, 84] width 122 height 13
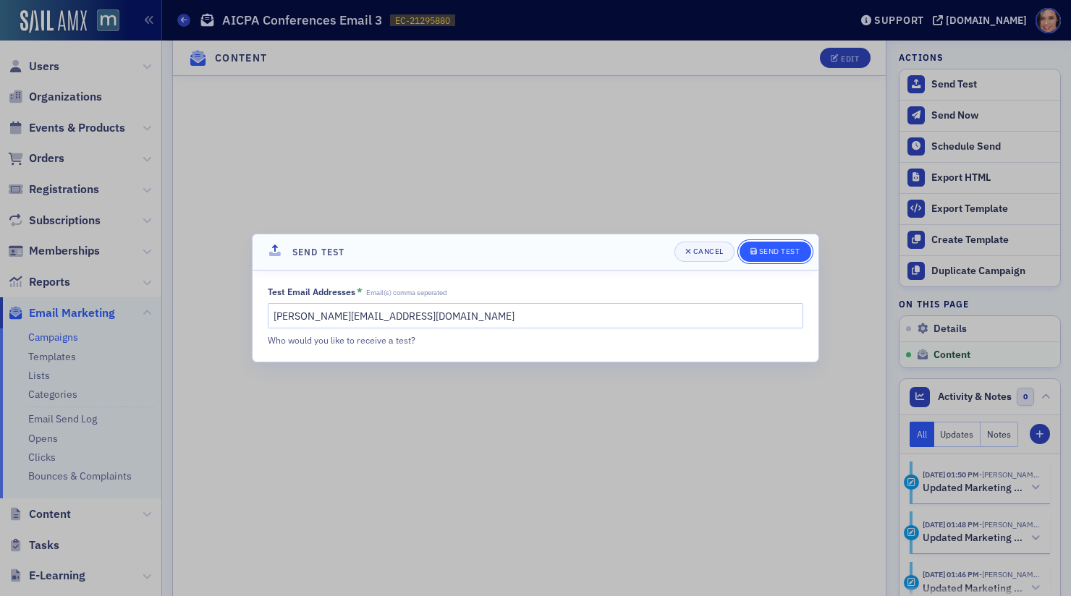
click at [763, 252] on div "Send Test" at bounding box center [779, 251] width 41 height 8
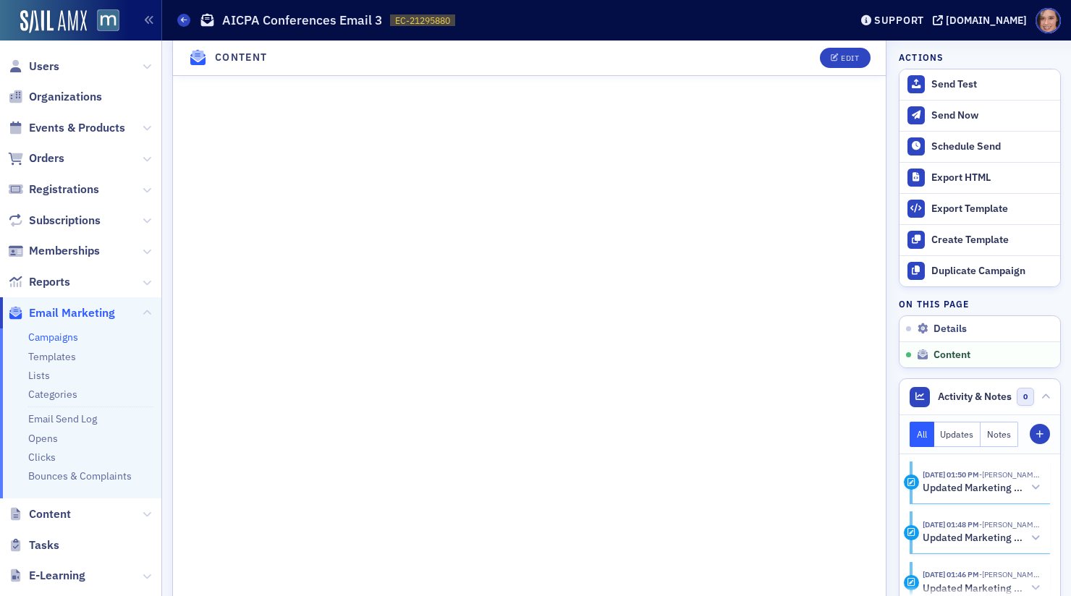
click at [853, 45] on header "Content Edit" at bounding box center [529, 58] width 713 height 35
click at [853, 51] on button "Edit" at bounding box center [845, 58] width 50 height 20
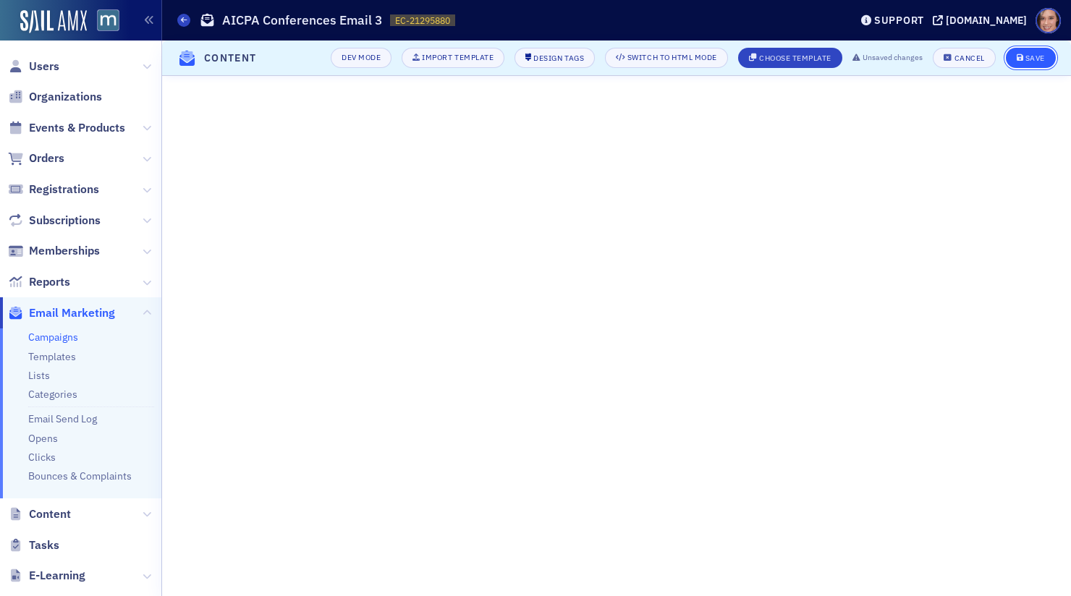
click at [1033, 54] on div "Save" at bounding box center [1035, 58] width 20 height 8
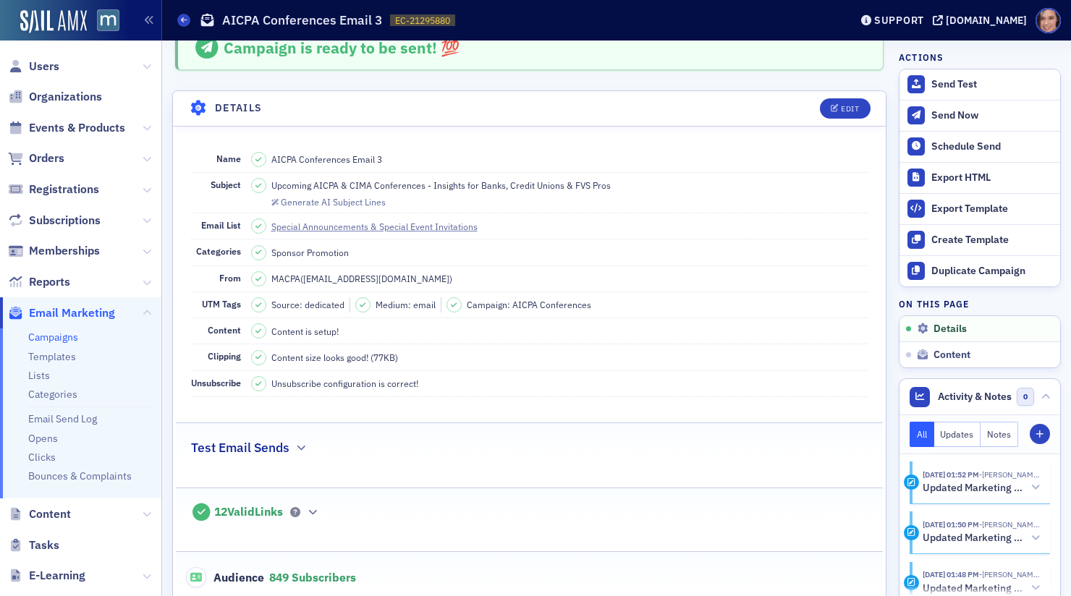
scroll to position [0, 0]
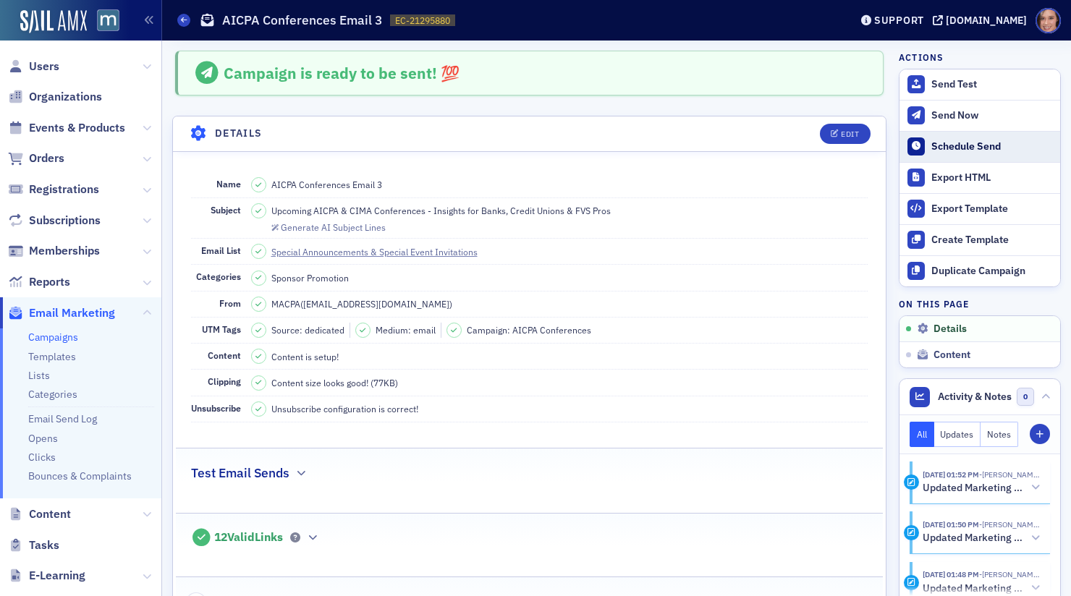
click at [951, 156] on button "Schedule Send" at bounding box center [979, 146] width 161 height 31
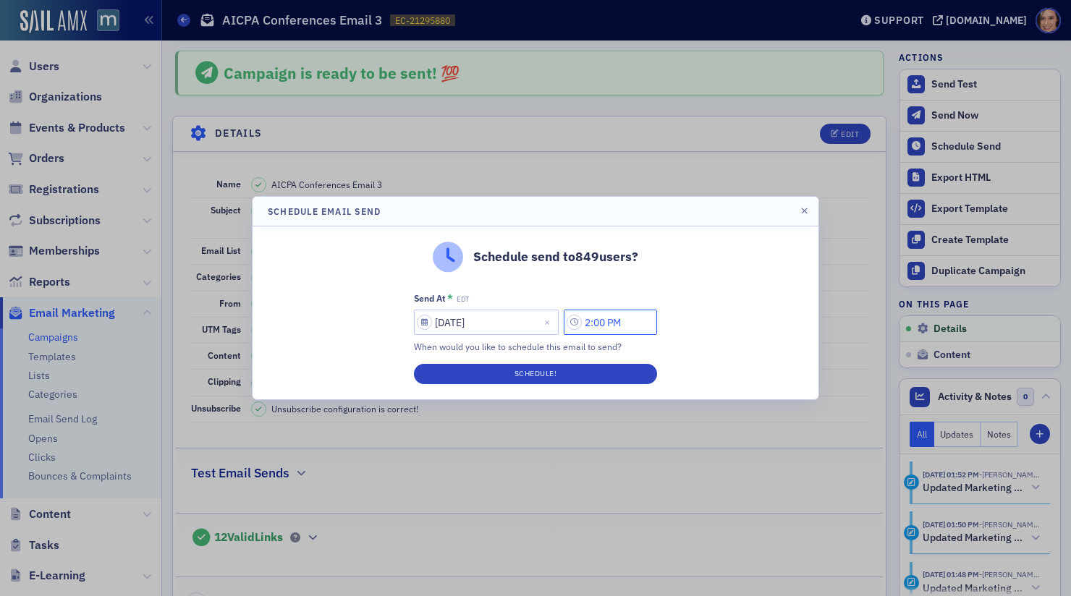
click at [595, 319] on input "2:00 PM" at bounding box center [610, 322] width 93 height 25
click at [593, 316] on input "2:00 PM" at bounding box center [610, 322] width 93 height 25
type input "6:00 PM"
click at [626, 378] on button "Schedule!" at bounding box center [535, 374] width 243 height 20
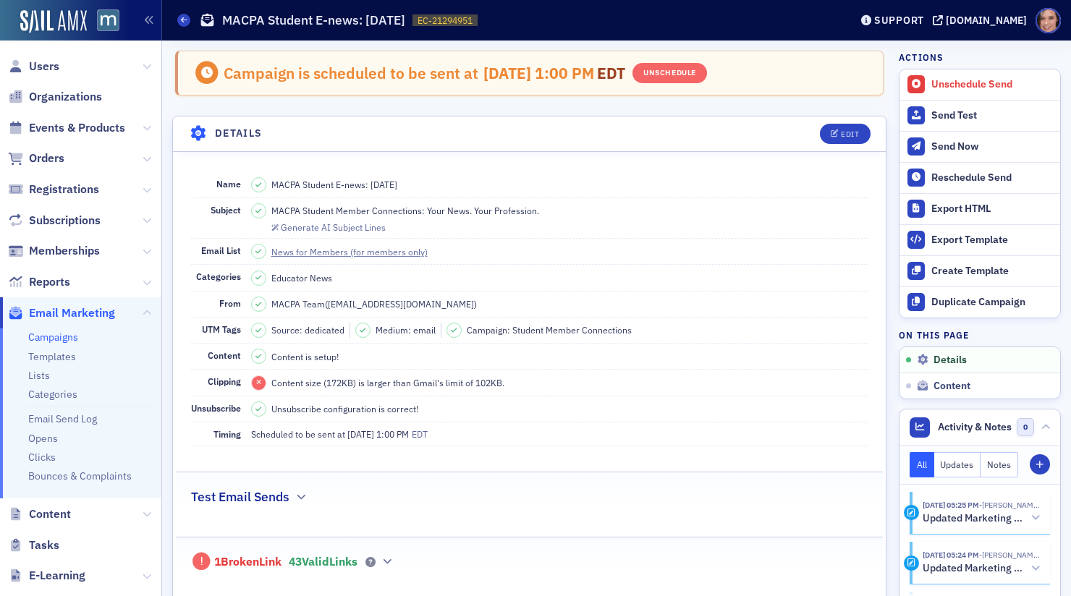
click at [56, 343] on link "Campaigns" at bounding box center [53, 337] width 50 height 13
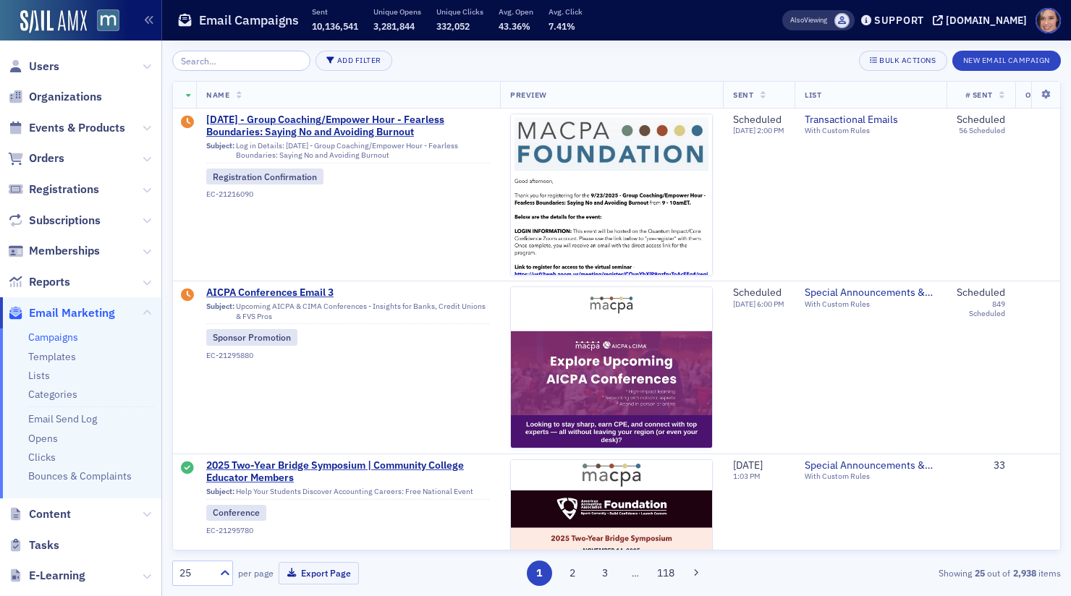
scroll to position [392, 0]
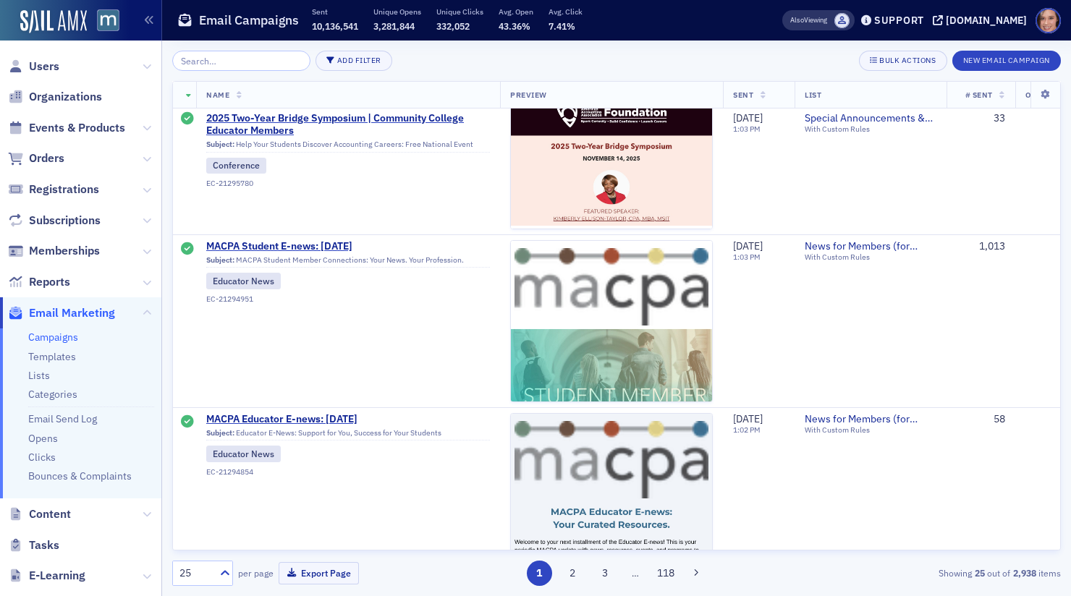
click at [232, 67] on input "search" at bounding box center [241, 61] width 138 height 20
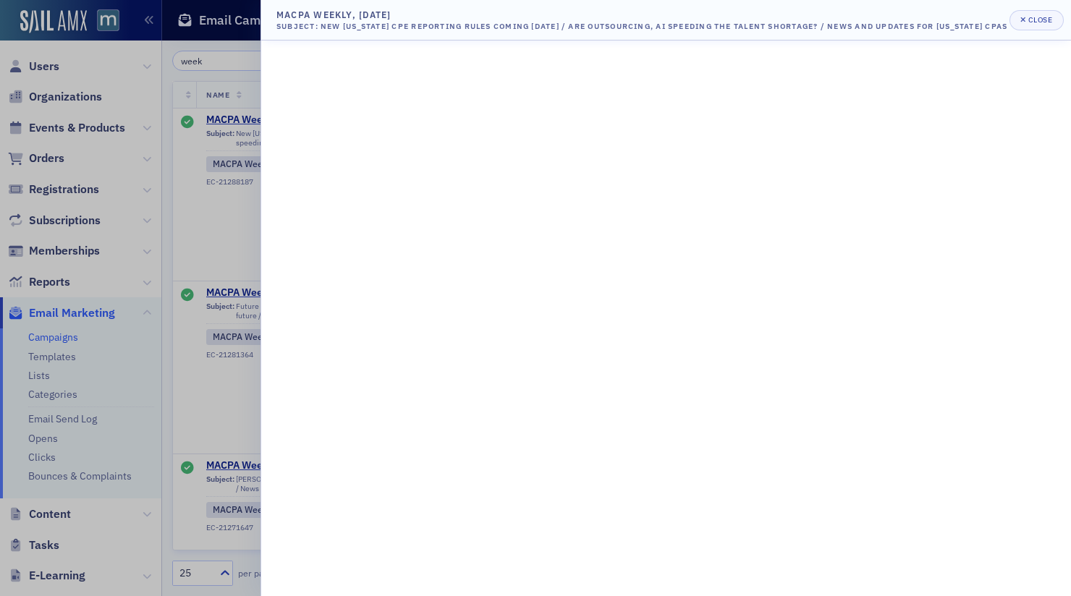
click at [190, 227] on div at bounding box center [535, 298] width 1071 height 596
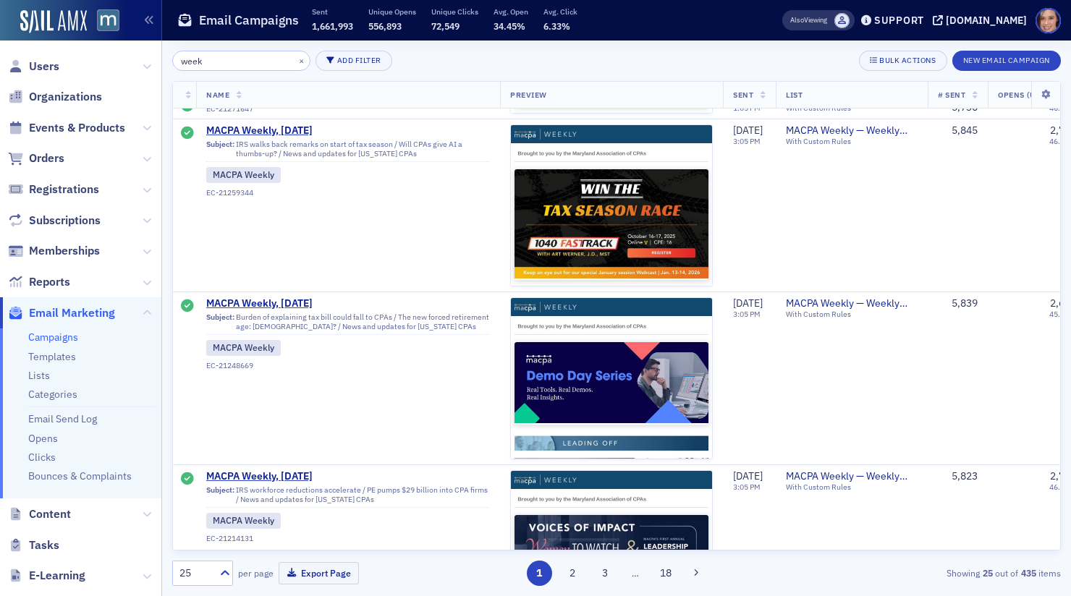
scroll to position [509, 0]
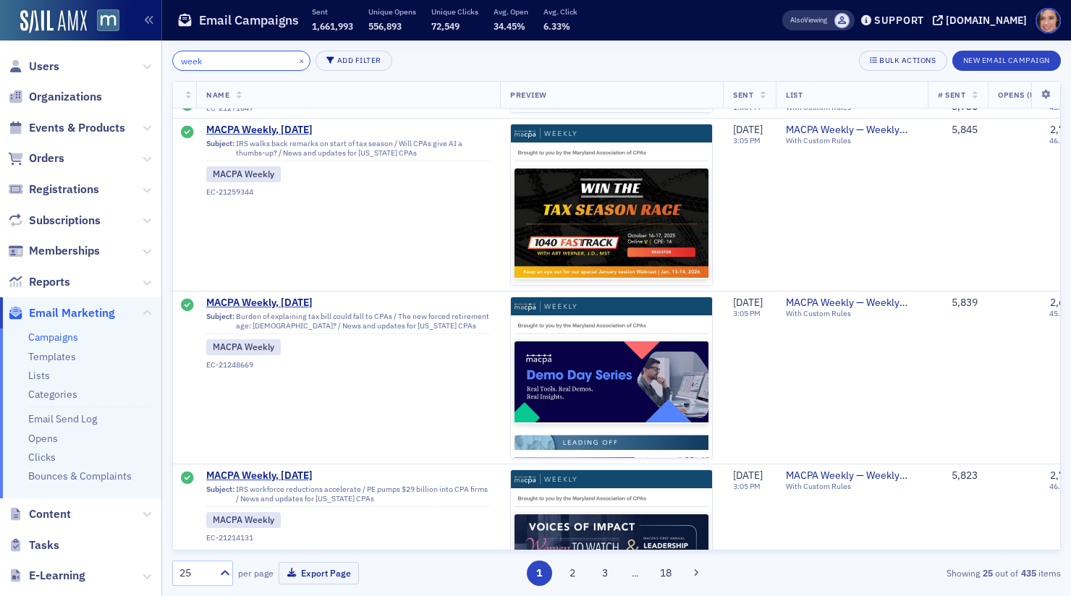
click at [243, 65] on input "week" at bounding box center [241, 61] width 138 height 20
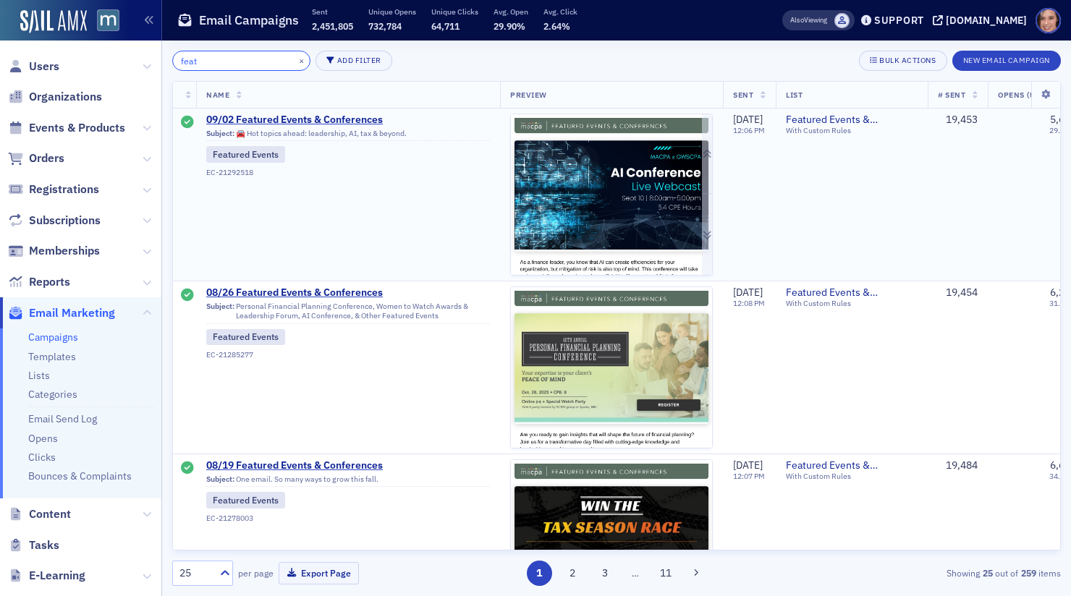
type input "feat"
